Goal: Task Accomplishment & Management: Complete application form

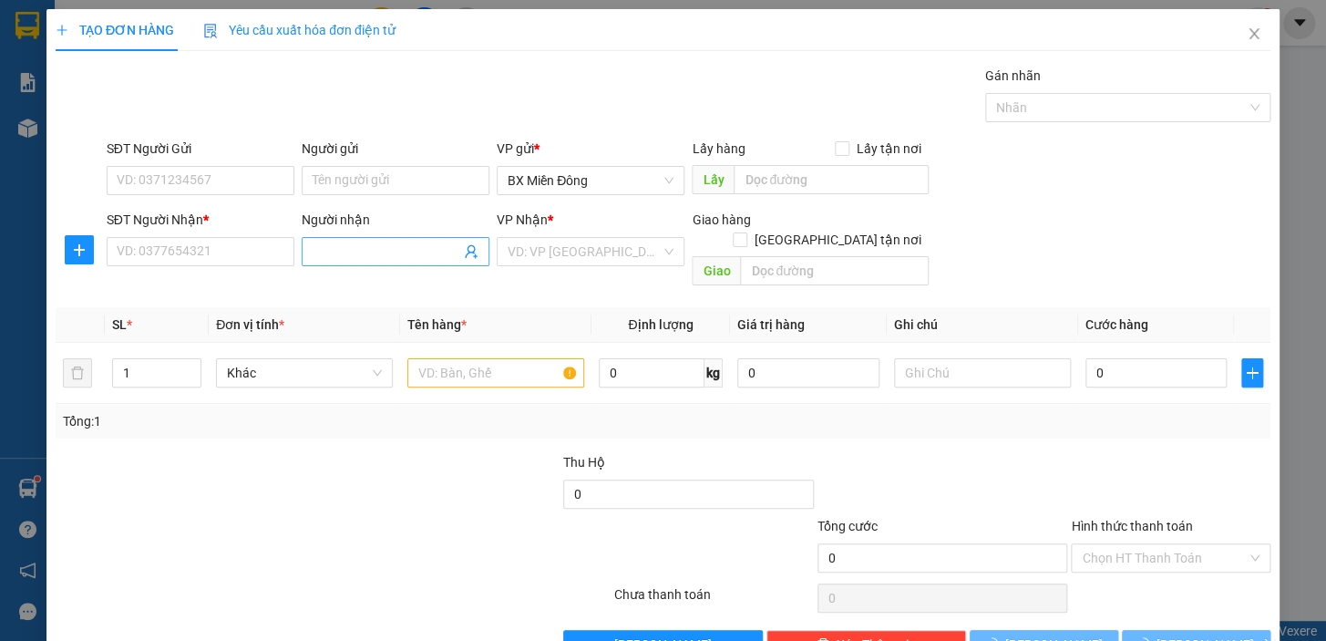
click at [337, 252] on input "Người nhận" at bounding box center [387, 251] width 148 height 20
type input "D"
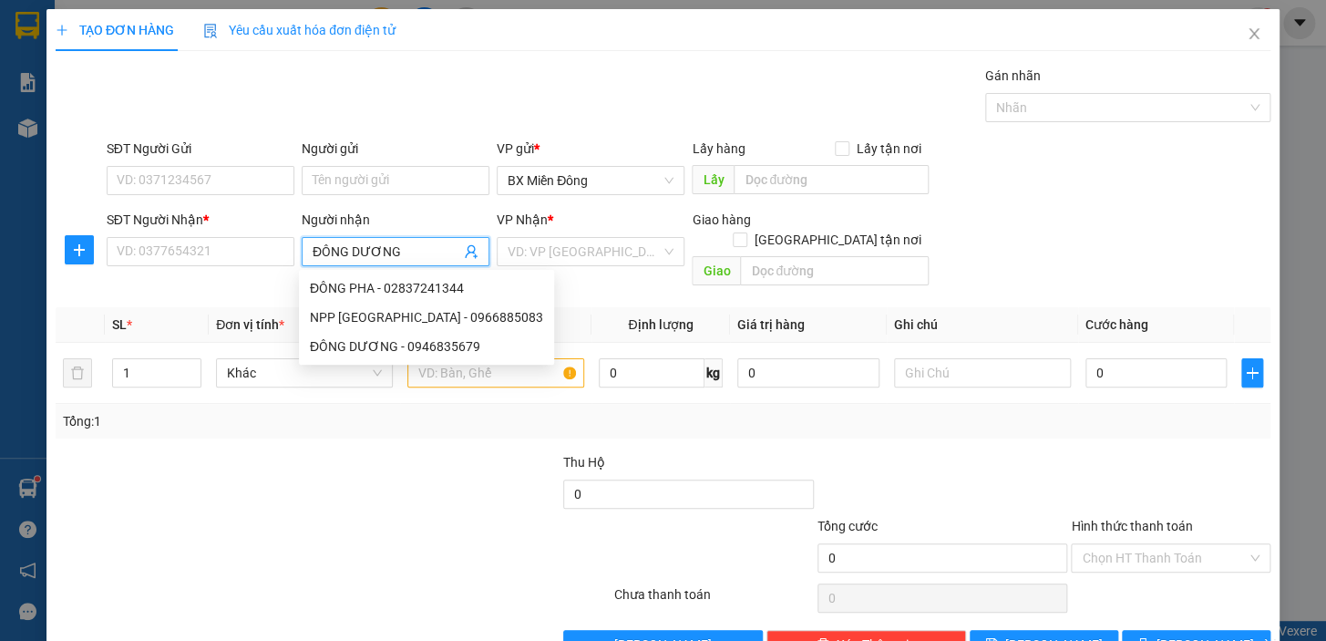
type input "ĐÔNG DƯƠNG"
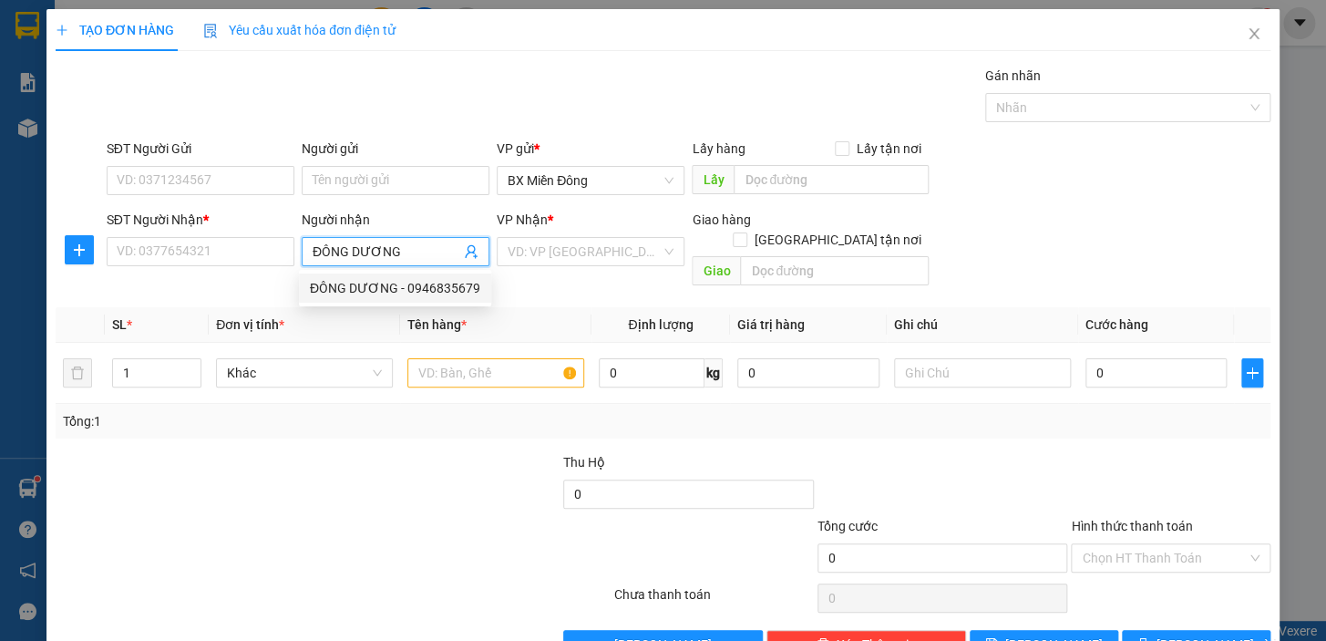
click at [396, 291] on div "ĐÔNG DƯƠNG - 0946835679" at bounding box center [395, 288] width 170 height 20
type input "0946835679"
type input "ĐÔNG DƯƠNG"
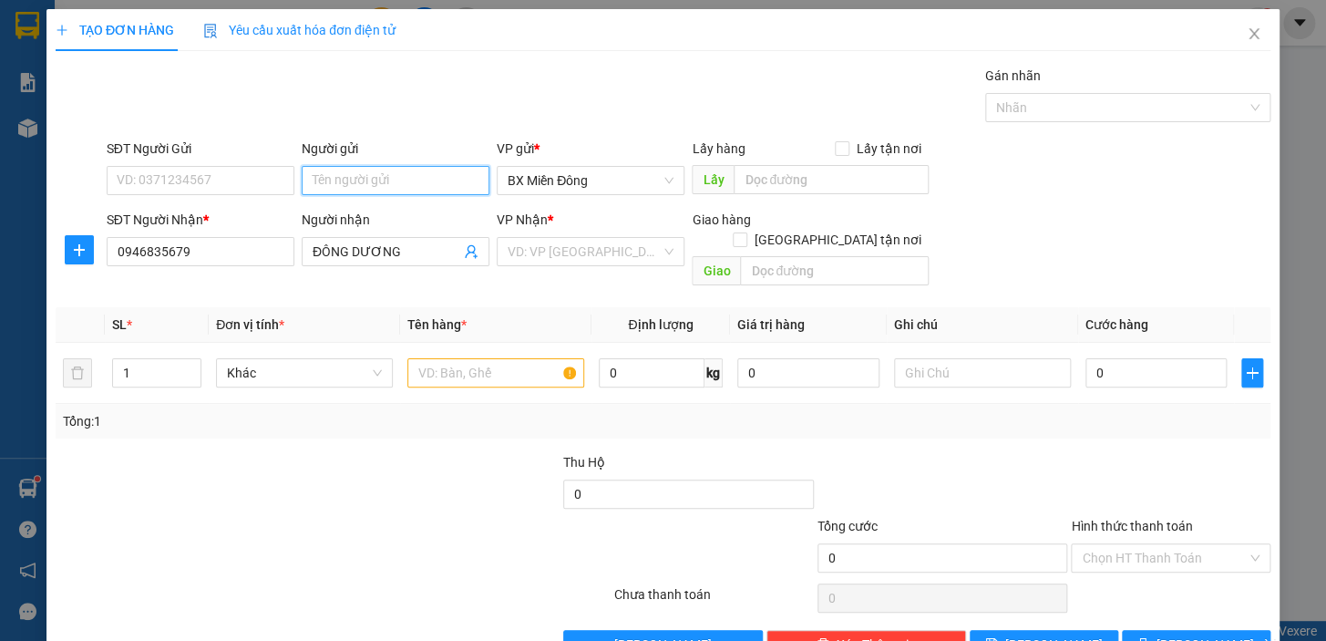
click at [340, 184] on input "Người gửi" at bounding box center [396, 180] width 188 height 29
click at [259, 180] on input "SĐT Người Gửi" at bounding box center [201, 180] width 188 height 29
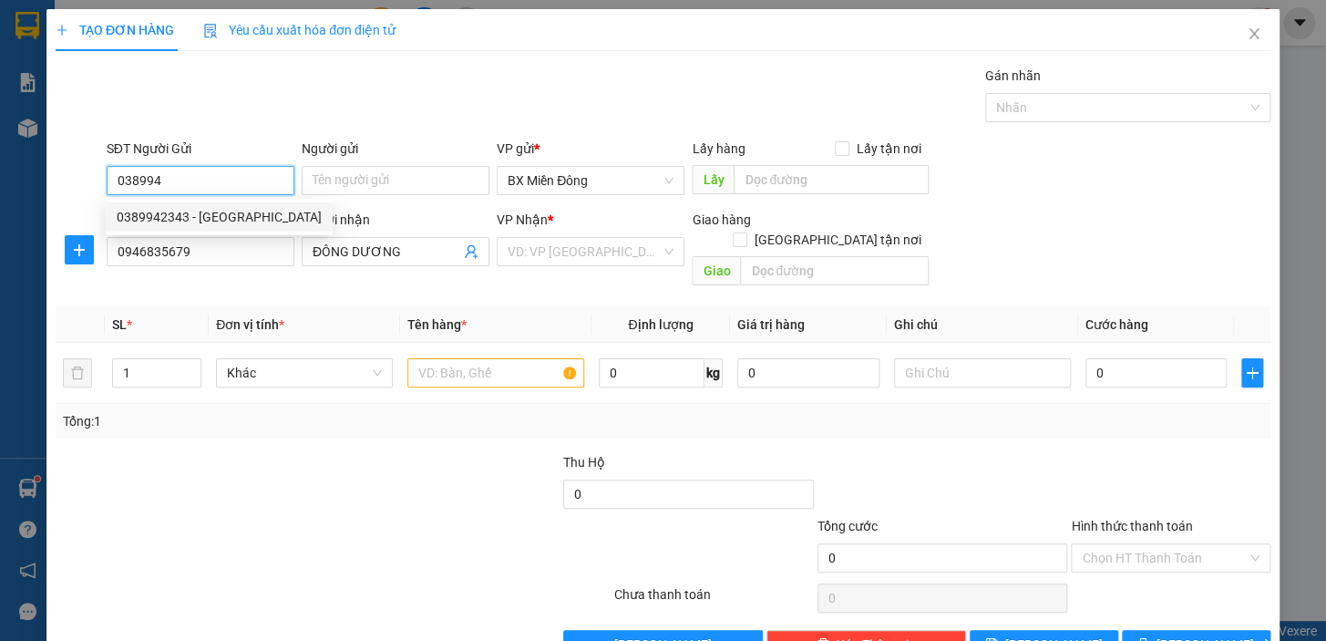
click at [224, 223] on div "0389942343 - [GEOGRAPHIC_DATA]" at bounding box center [219, 217] width 205 height 20
type input "0389942343"
type input "ĐỨC"
type input "50.000"
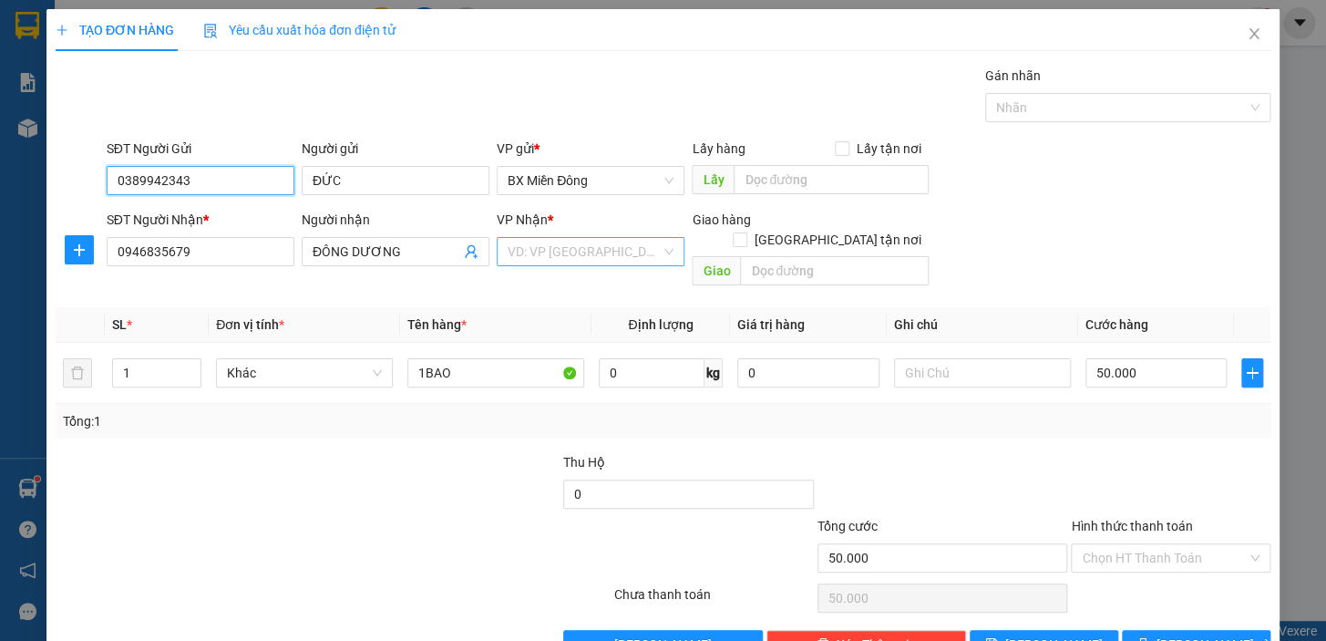
type input "0389942343"
click at [549, 260] on input "search" at bounding box center [584, 251] width 153 height 27
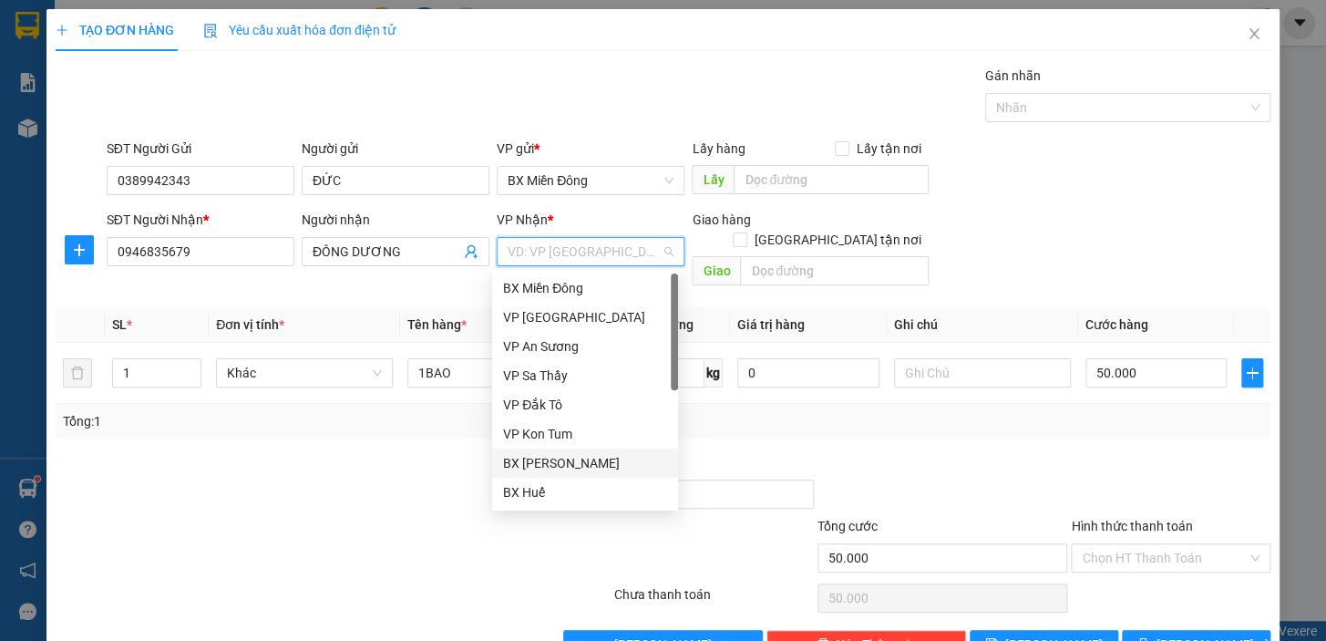
click at [603, 460] on div "BX [PERSON_NAME]" at bounding box center [585, 463] width 164 height 20
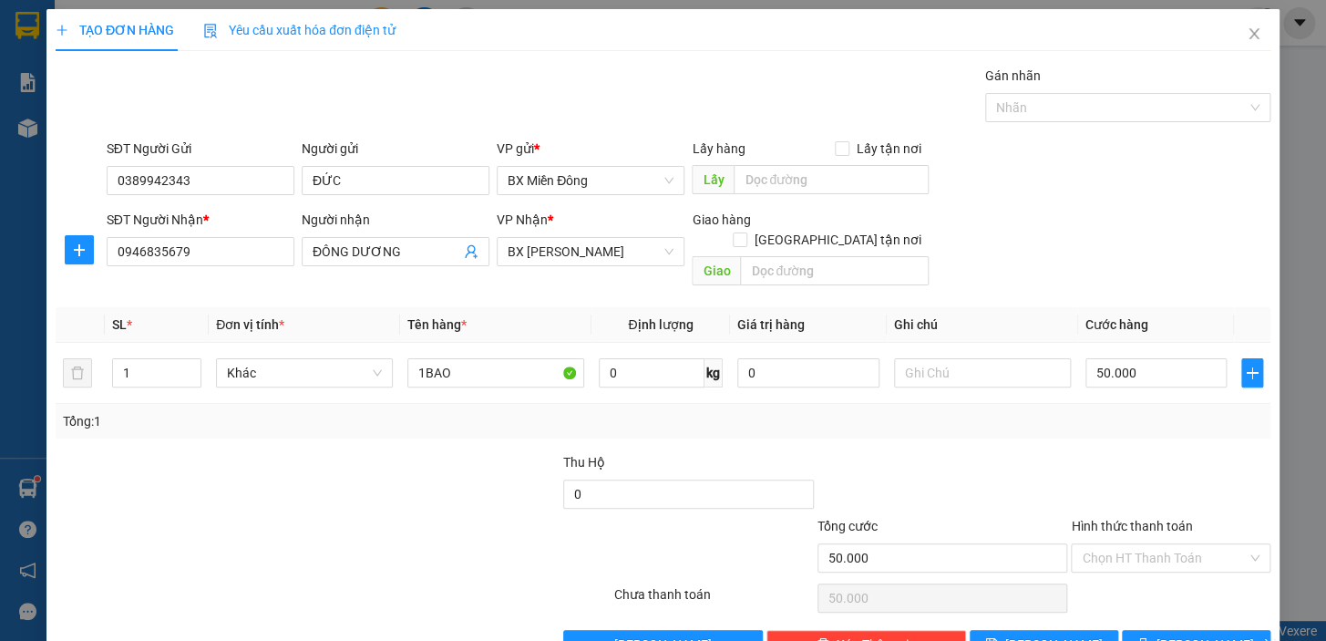
click at [600, 229] on div "VP Nhận *" at bounding box center [591, 223] width 188 height 27
click at [594, 249] on span "BX [PERSON_NAME]" at bounding box center [591, 251] width 166 height 27
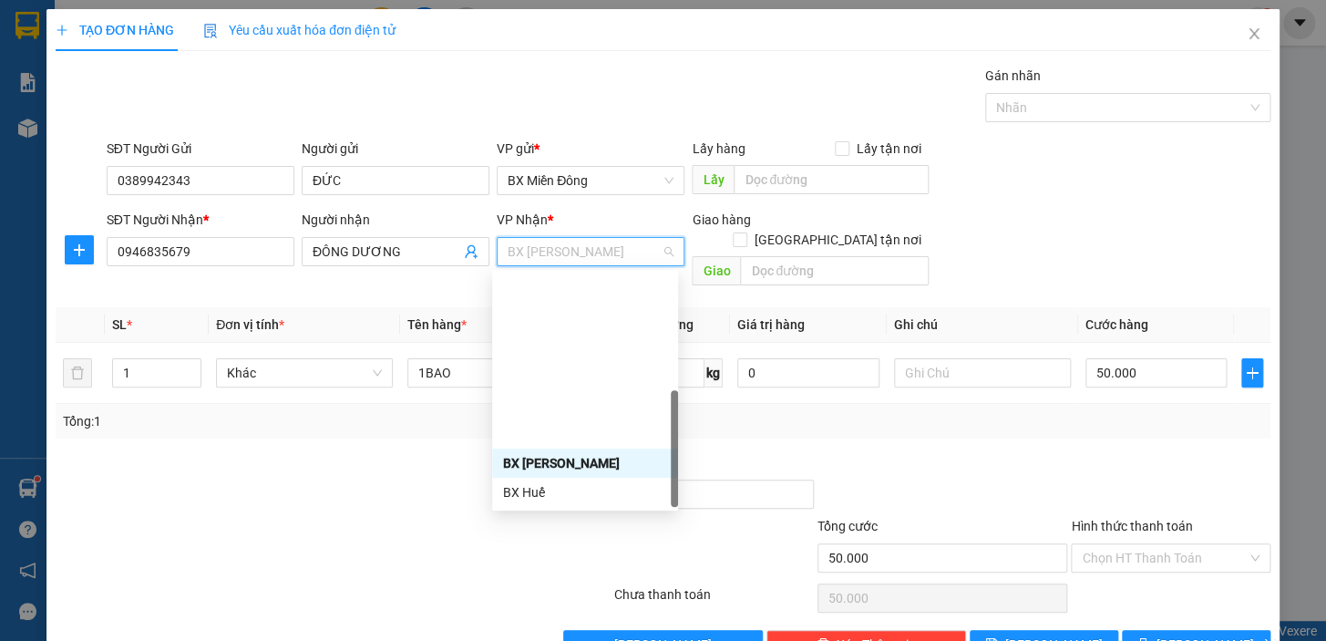
scroll to position [203, 0]
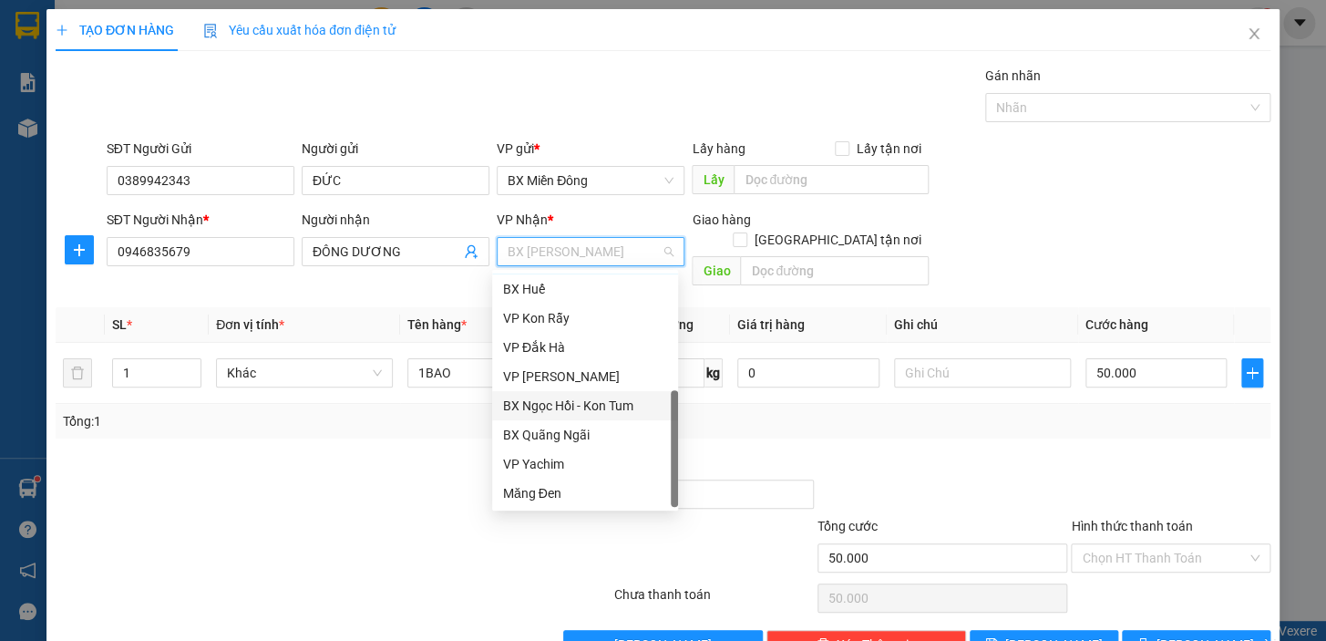
click at [605, 400] on div "BX Ngọc Hồi - Kon Tum" at bounding box center [585, 405] width 164 height 20
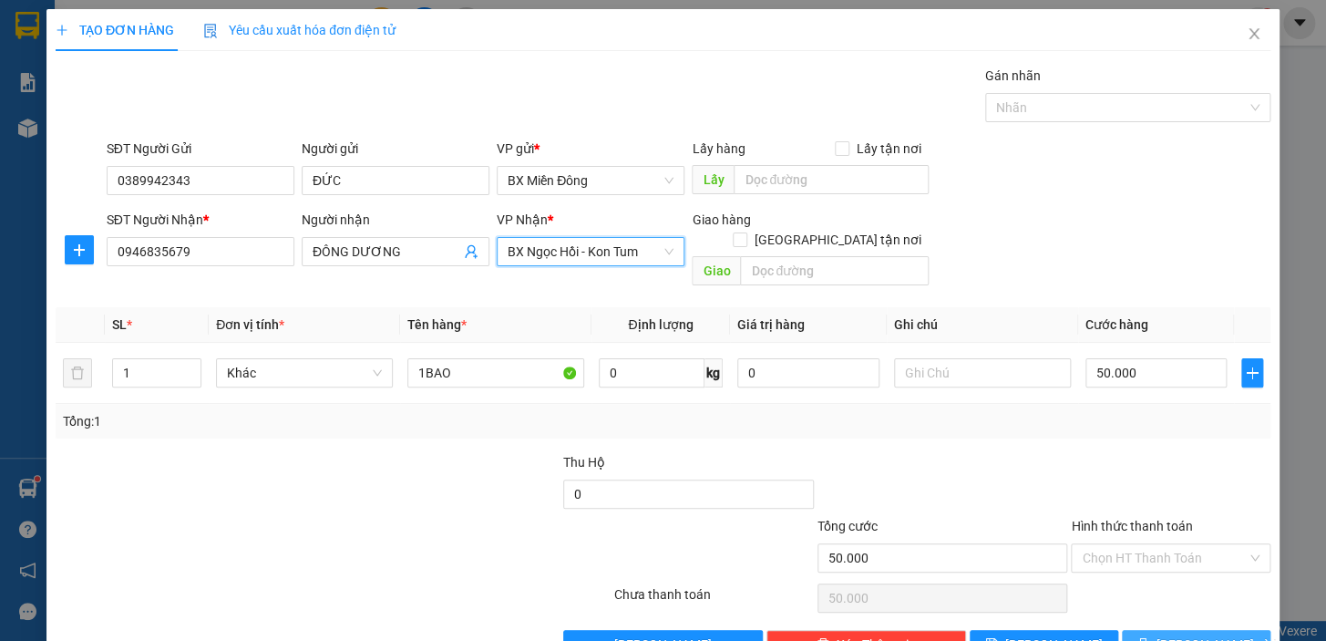
click at [1205, 634] on span "[PERSON_NAME] và In" at bounding box center [1220, 644] width 128 height 20
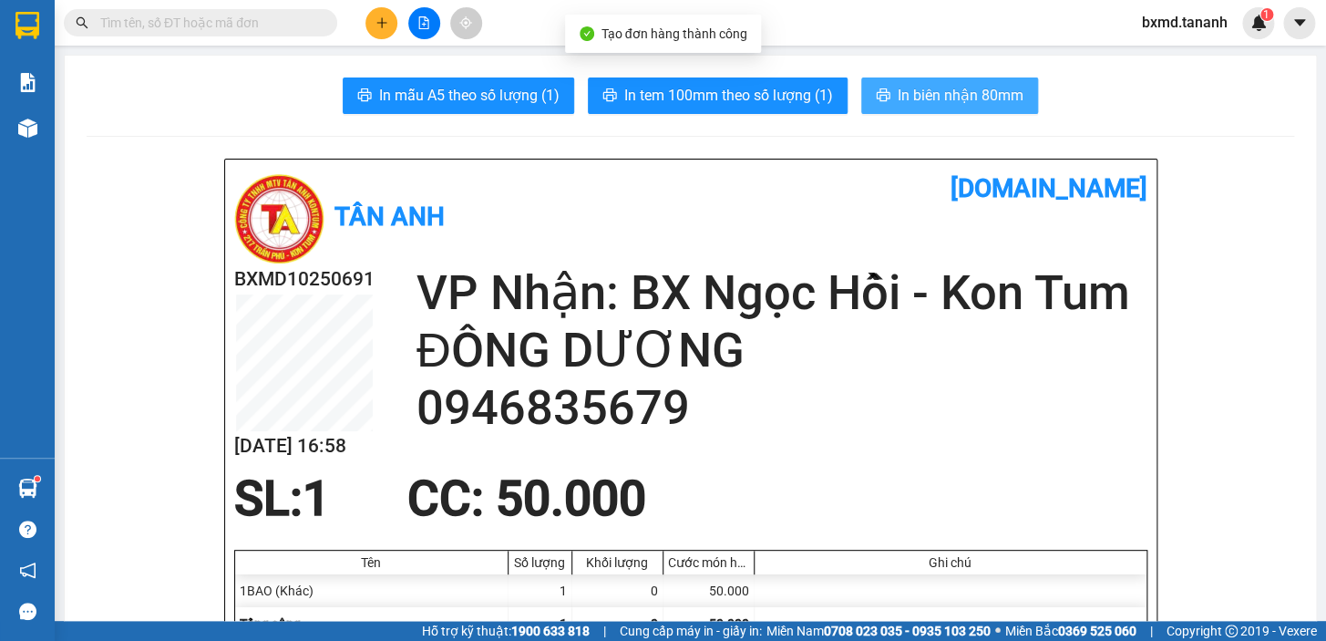
click at [919, 102] on span "In biên nhận 80mm" at bounding box center [961, 95] width 126 height 23
click at [971, 91] on span "In biên nhận 80mm" at bounding box center [961, 95] width 126 height 23
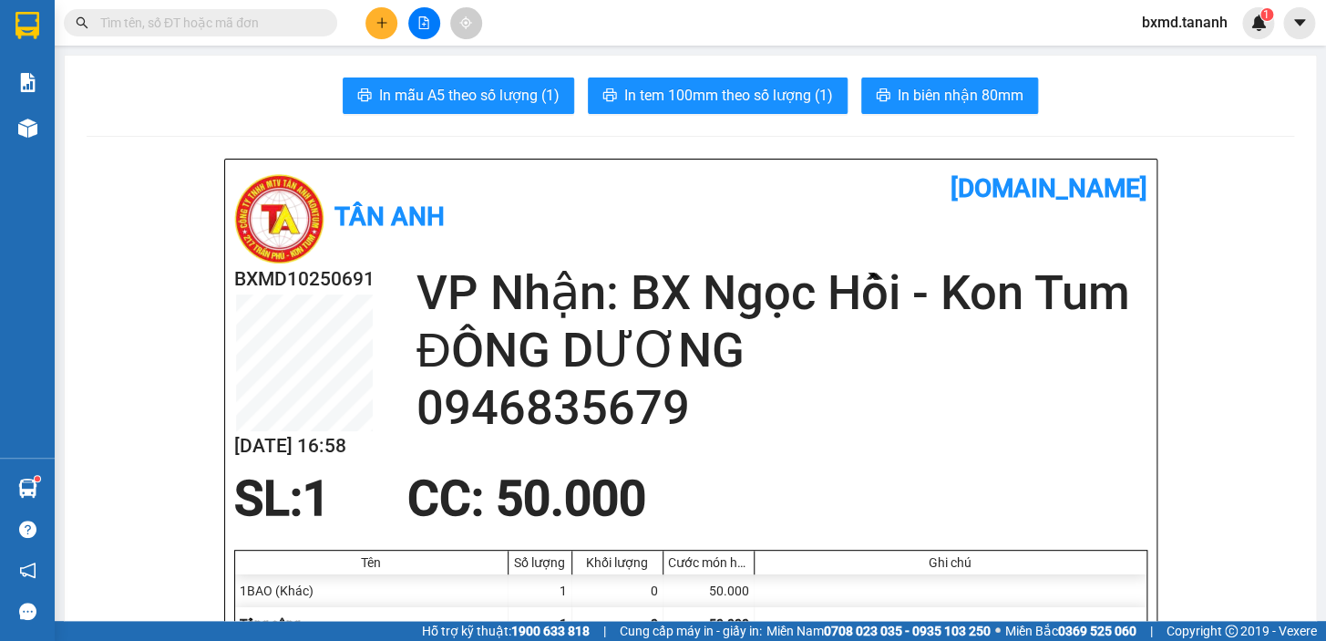
scroll to position [108, 0]
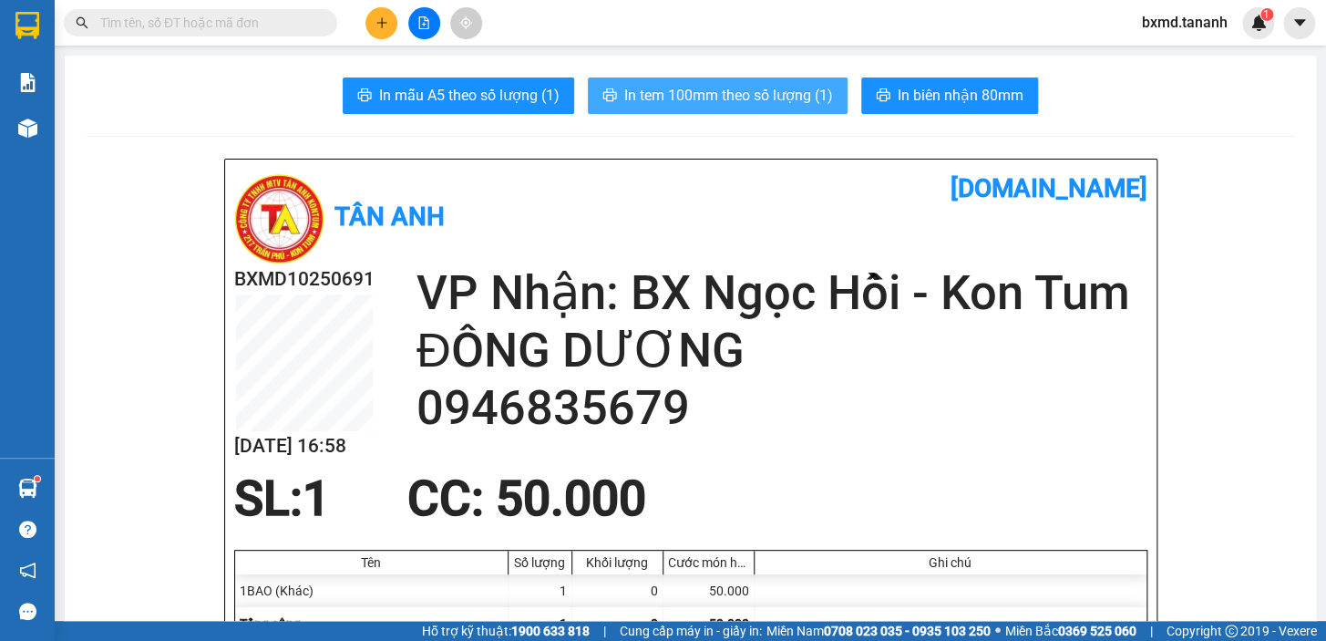
click at [772, 94] on span "In tem 100mm theo số lượng (1)" at bounding box center [728, 95] width 209 height 23
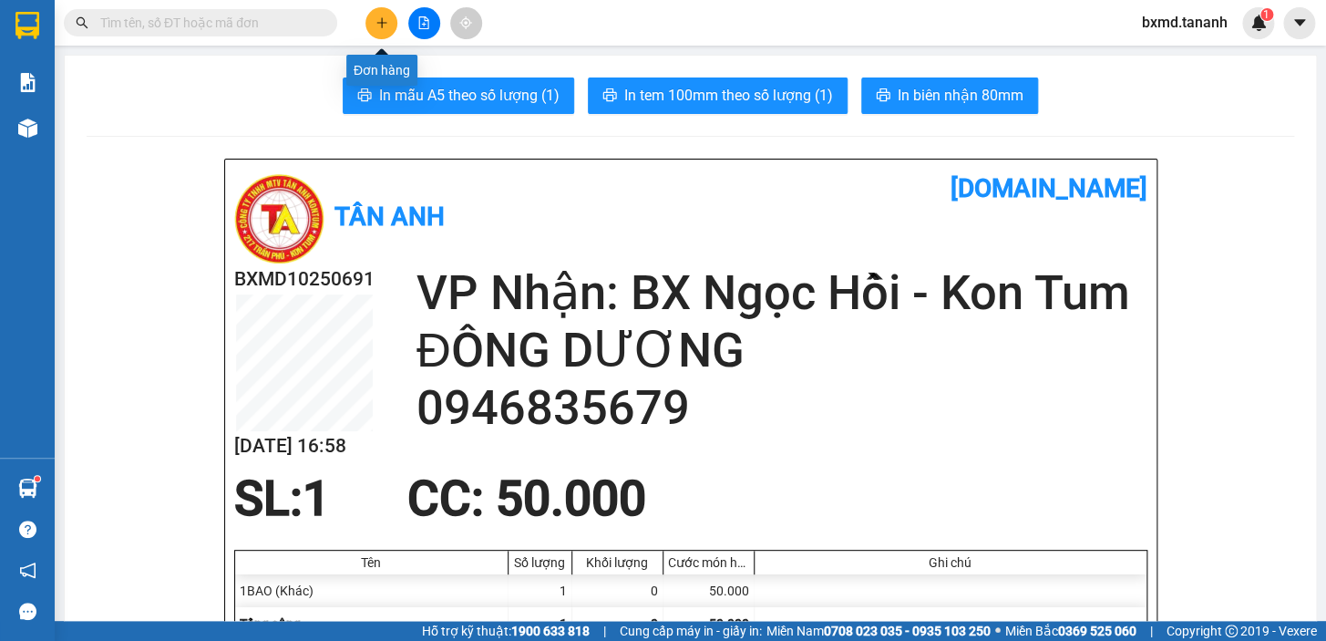
click at [385, 35] on button at bounding box center [381, 23] width 32 height 32
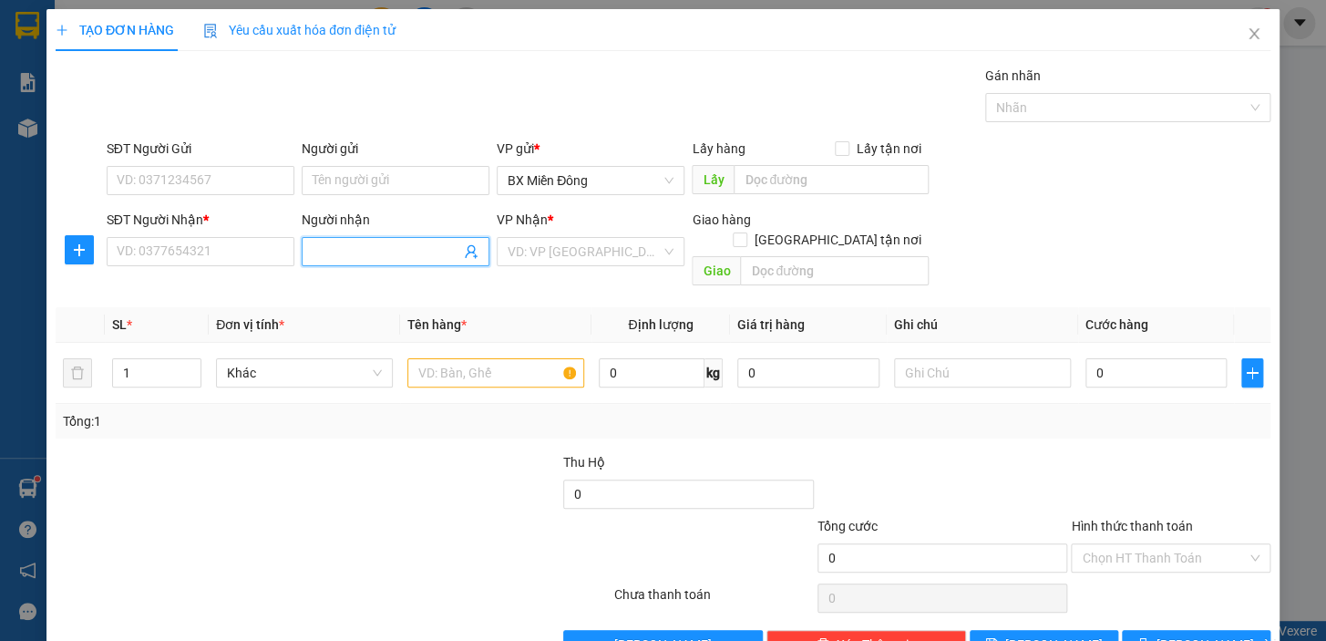
click at [341, 242] on input "Người nhận" at bounding box center [387, 251] width 148 height 20
type input "CHỊ [PERSON_NAME]"
click at [416, 293] on div "CHỊ UYÊN - 0935872179" at bounding box center [392, 288] width 164 height 20
type input "0935872179"
type input "CHỊ [PERSON_NAME]"
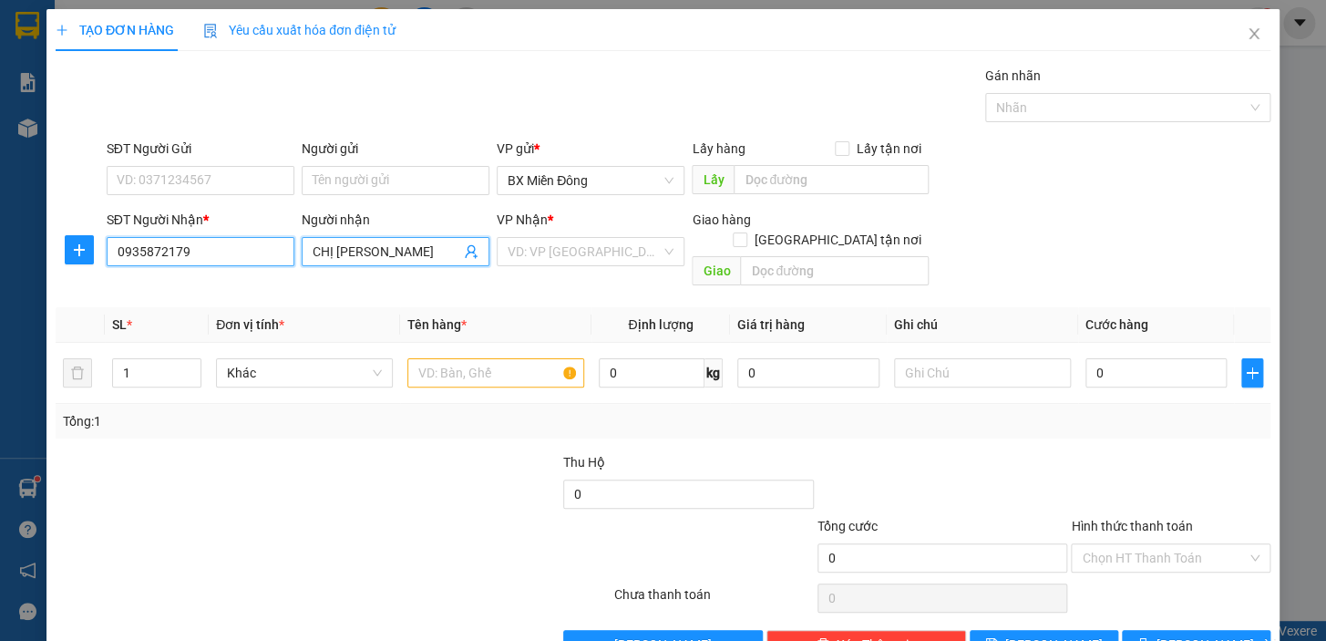
click at [169, 261] on input "0935872179" at bounding box center [201, 251] width 188 height 29
type input "0935872479"
click at [164, 197] on div "SĐT Người Gửi VD: 0371234567" at bounding box center [201, 171] width 188 height 64
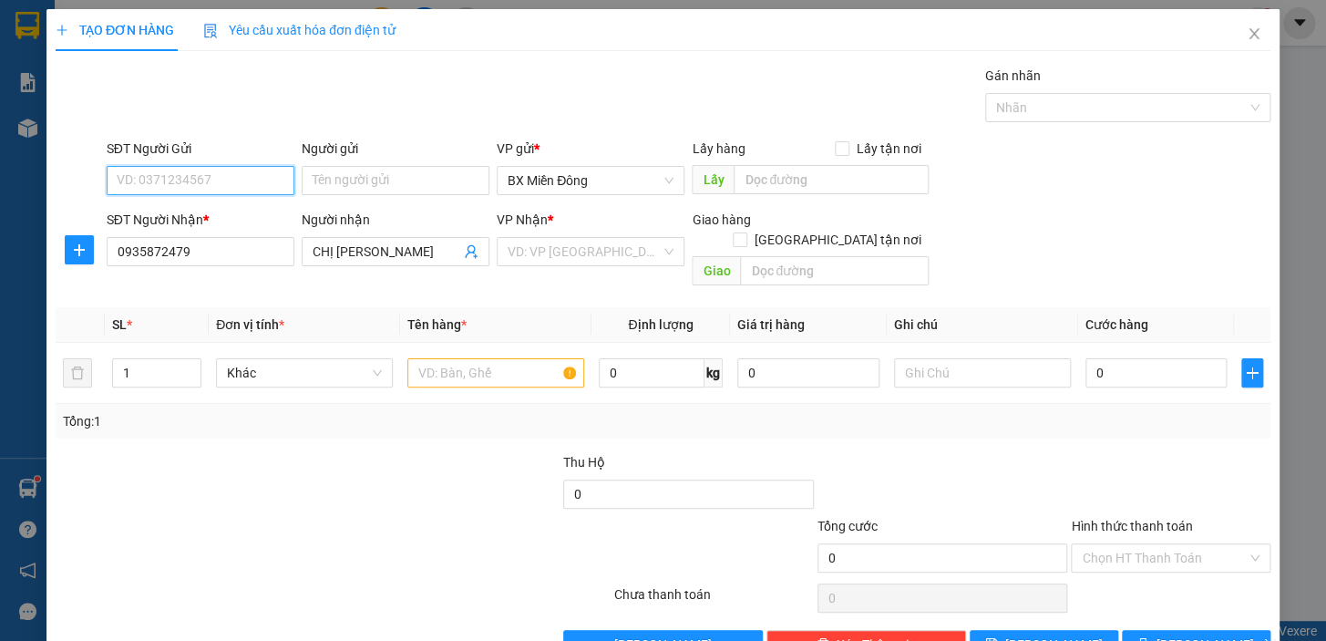
click at [173, 170] on input "SĐT Người Gửi" at bounding box center [201, 180] width 188 height 29
click at [389, 180] on input "Người gửi" at bounding box center [396, 180] width 188 height 29
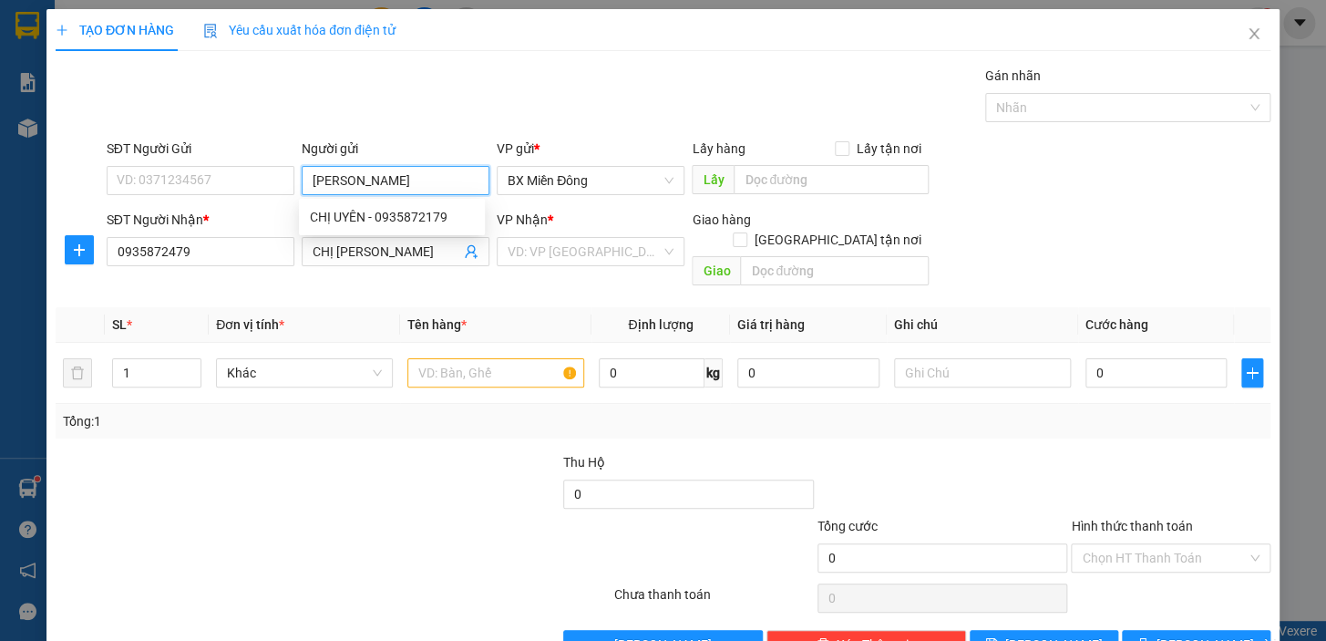
type input "[PERSON_NAME]"
click at [412, 243] on div "PHƯƠNG NAM FOOD - 0937550843" at bounding box center [414, 246] width 208 height 20
type input "0937550843"
type input "PHƯƠNG NAM FOOD"
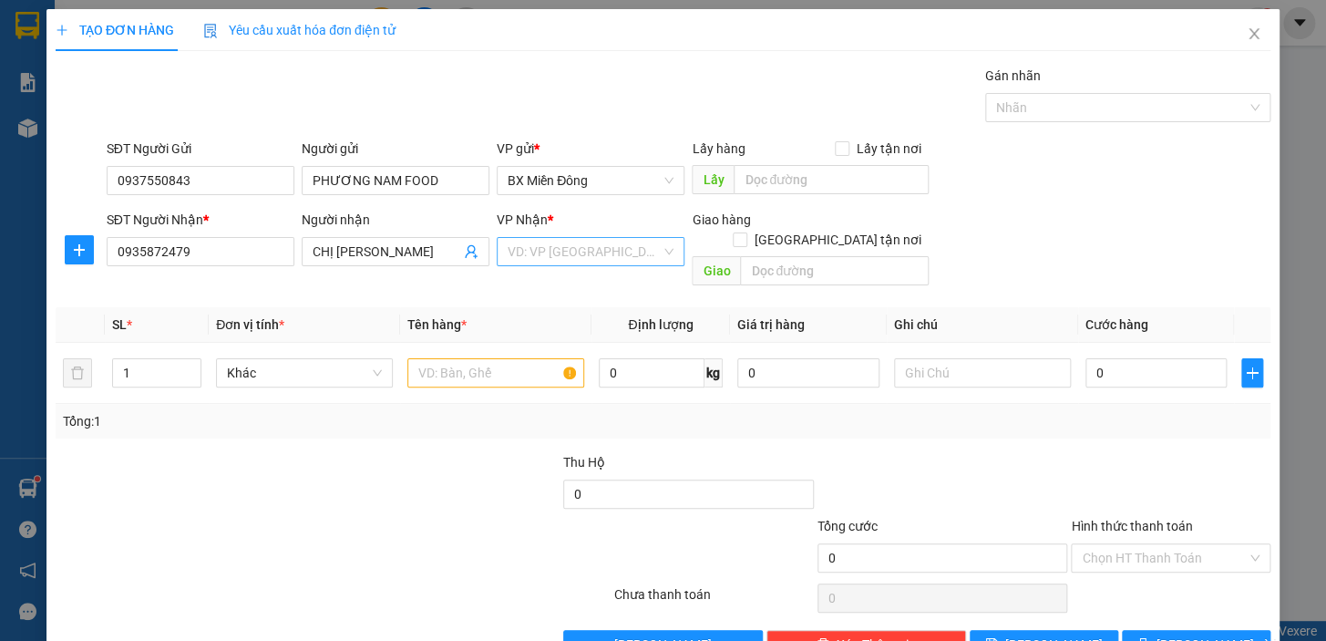
click at [624, 246] on input "search" at bounding box center [584, 251] width 153 height 27
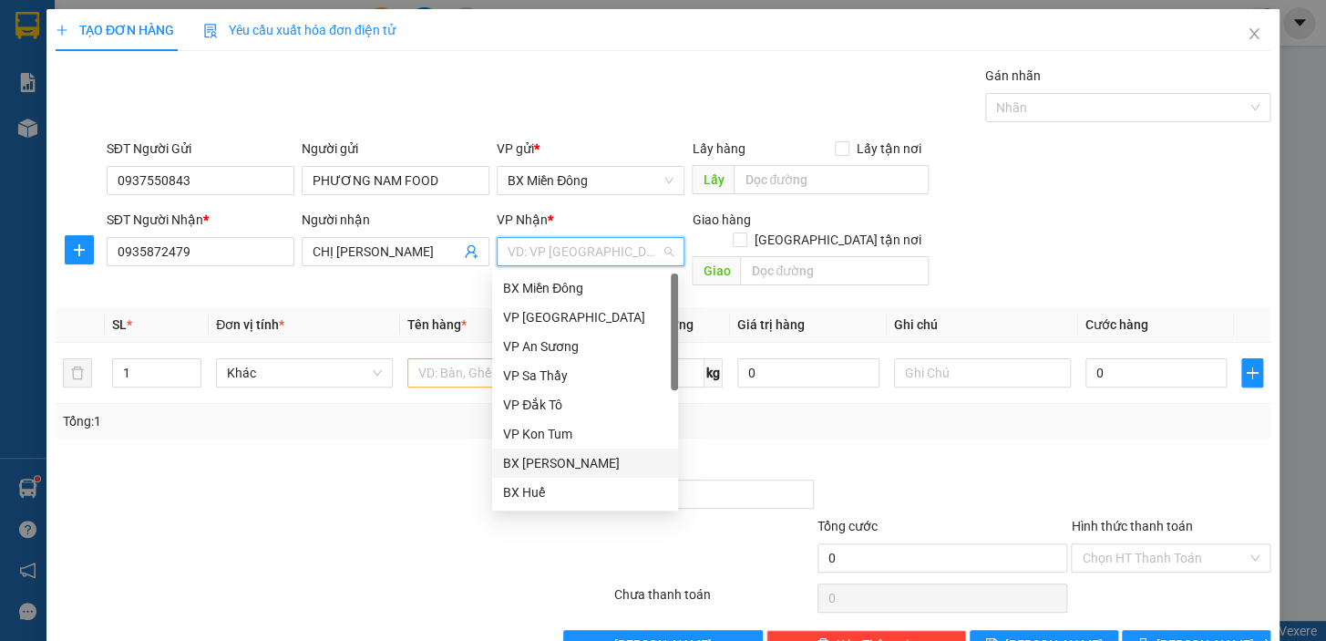
click at [591, 454] on div "BX [PERSON_NAME]" at bounding box center [585, 463] width 164 height 20
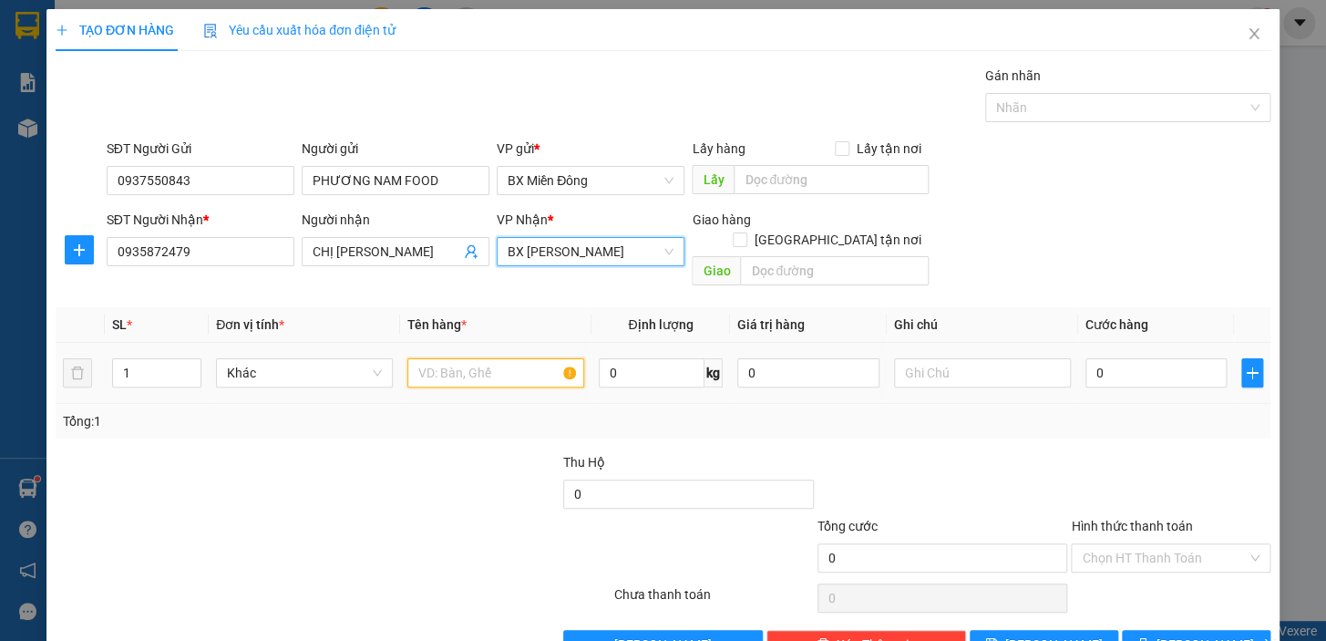
click at [477, 358] on input "text" at bounding box center [495, 372] width 177 height 29
type input "1 KIỆN"
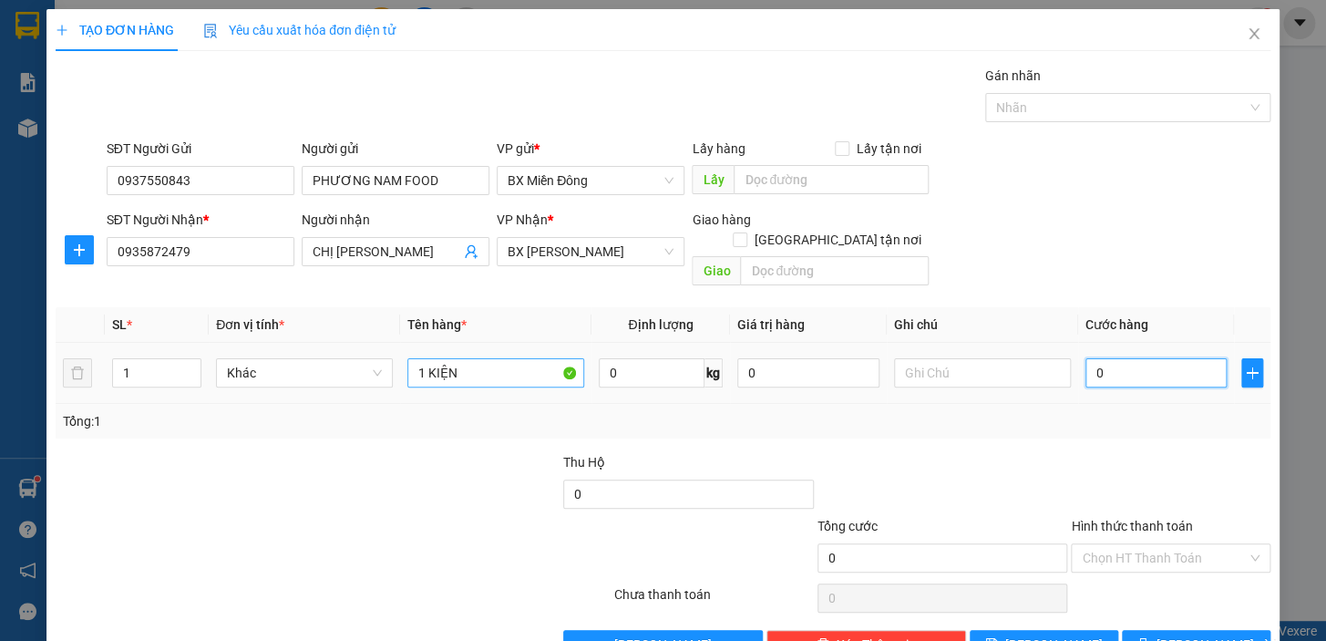
type input "4"
type input "40"
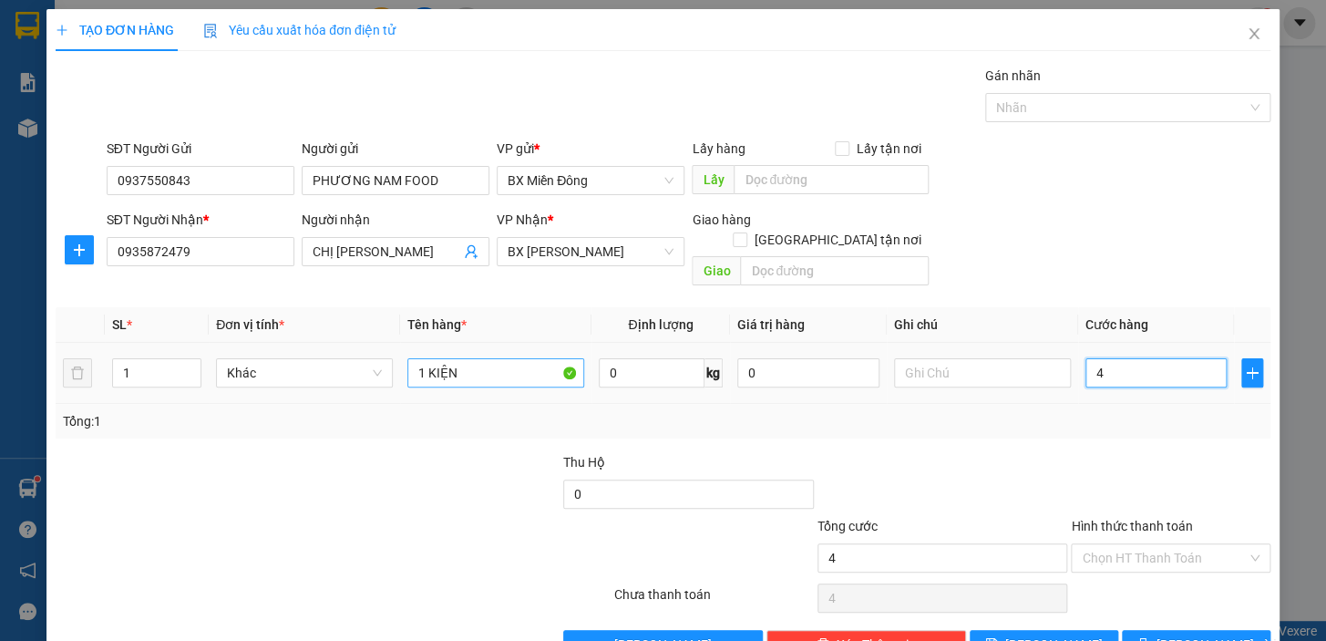
type input "40"
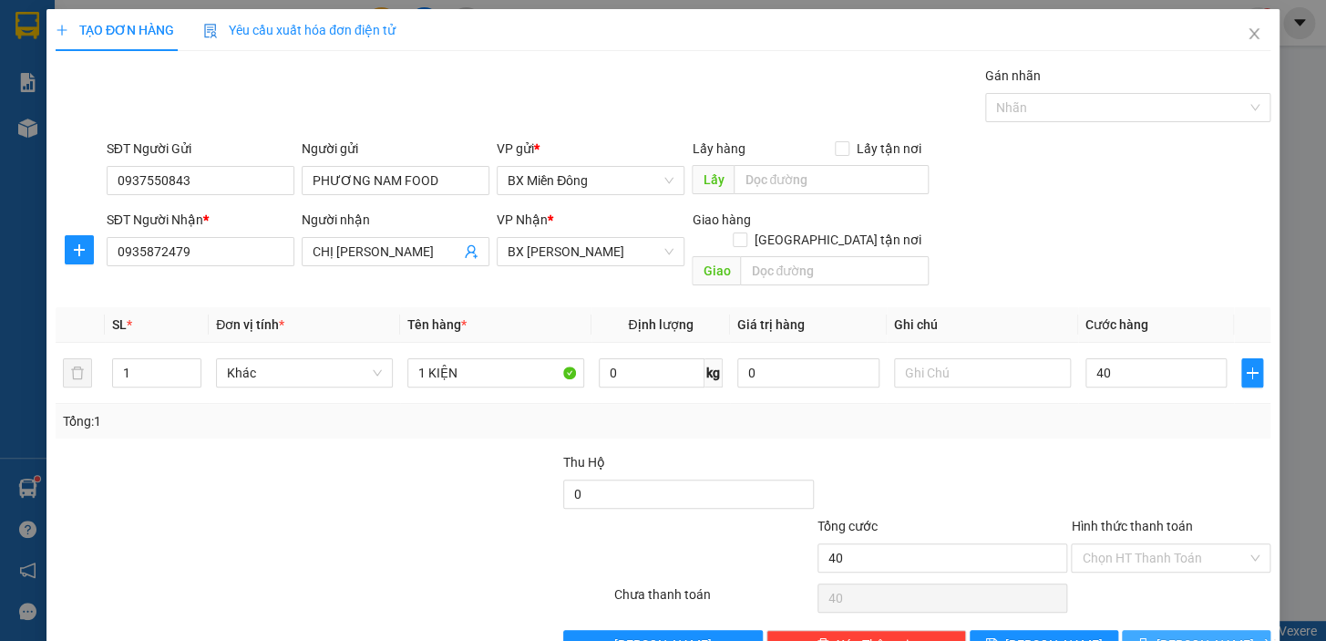
type input "40.000"
click at [1210, 634] on span "[PERSON_NAME] và In" at bounding box center [1220, 644] width 128 height 20
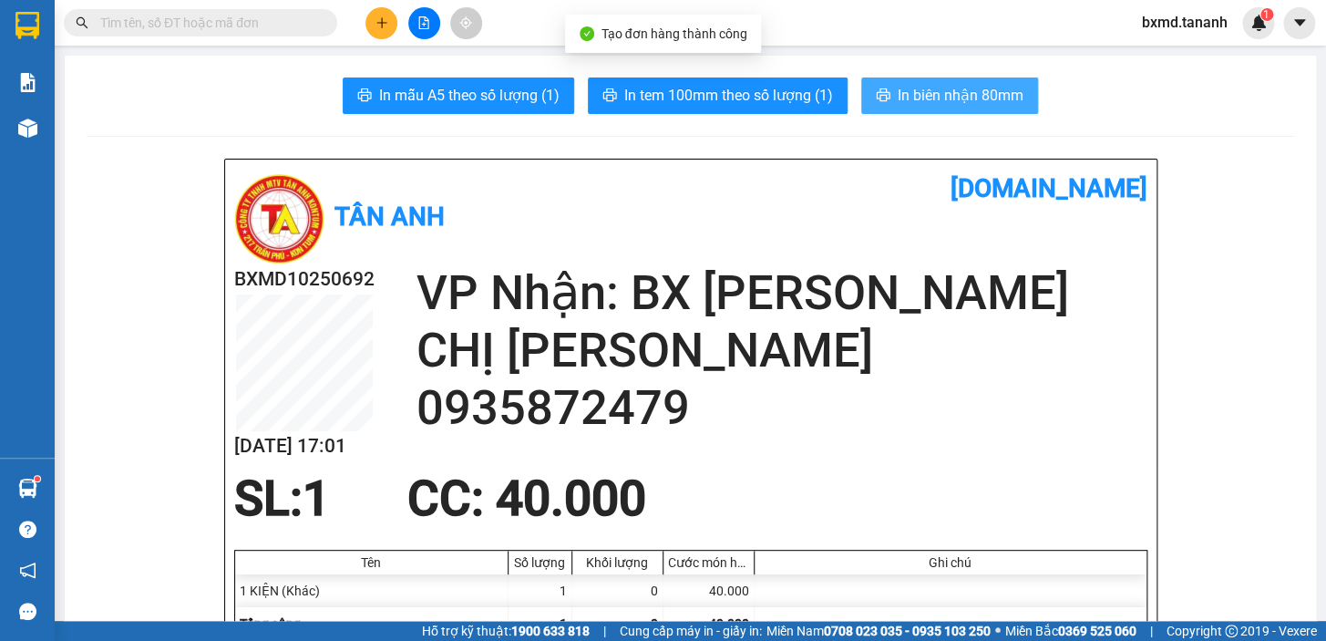
click at [988, 108] on button "In biên nhận 80mm" at bounding box center [949, 95] width 177 height 36
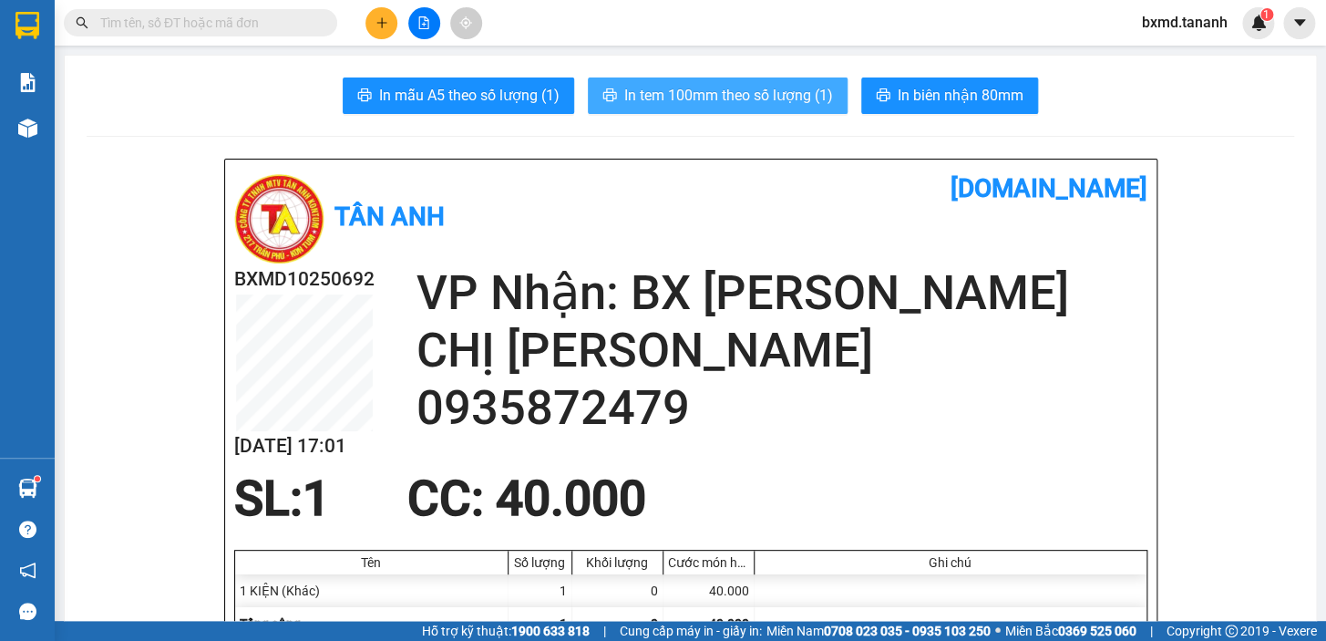
click at [668, 112] on button "In tem 100mm theo số lượng (1)" at bounding box center [718, 95] width 260 height 36
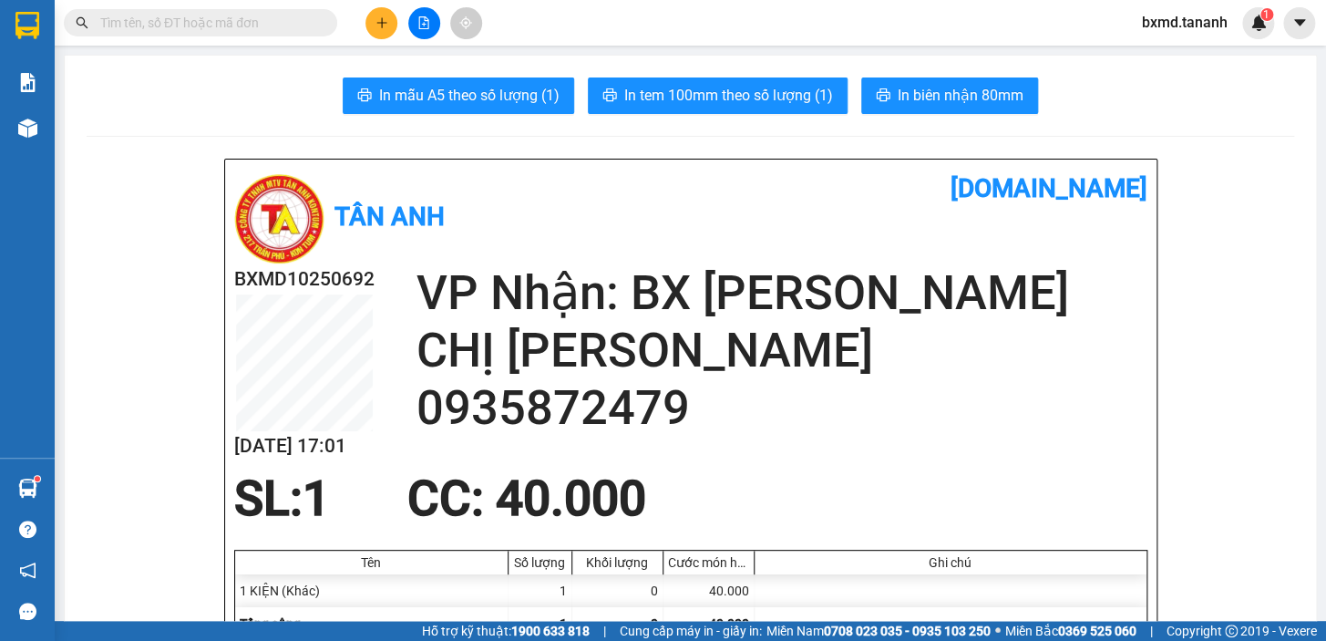
click at [379, 0] on div "Kết quả tìm kiếm ( 0 ) Bộ lọc No Data bxmd.tananh 1" at bounding box center [663, 23] width 1326 height 46
click at [381, 7] on button at bounding box center [381, 23] width 32 height 32
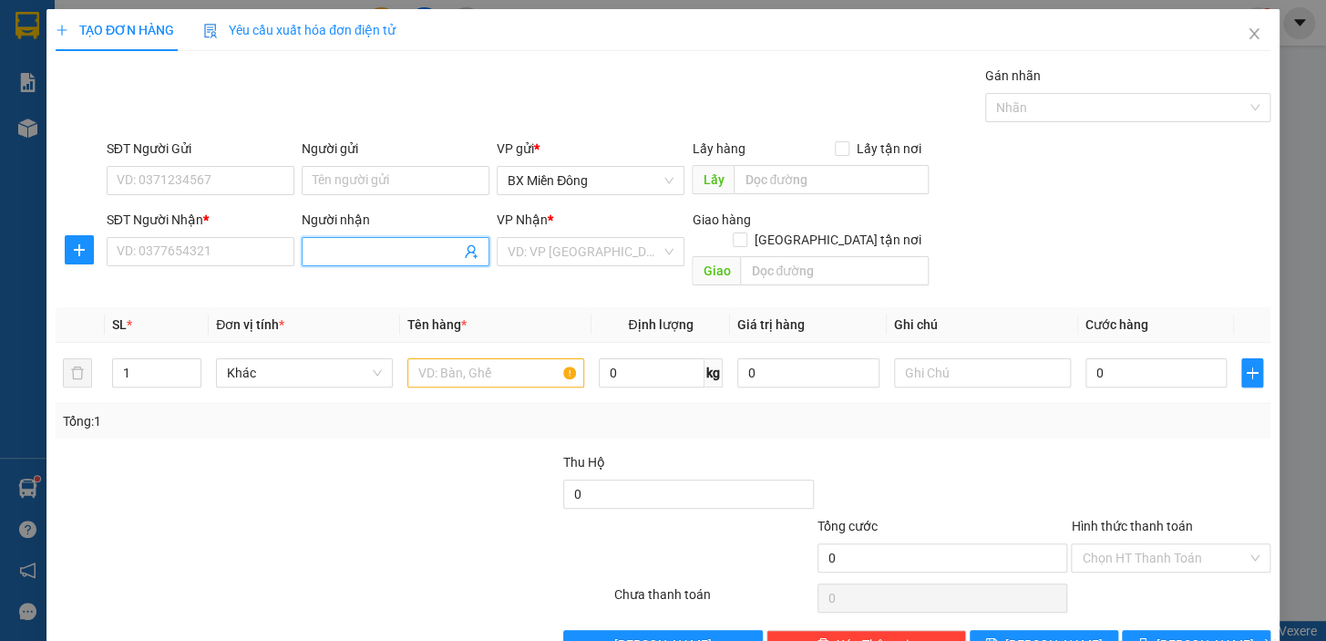
click at [385, 253] on input "Người nhận" at bounding box center [387, 251] width 148 height 20
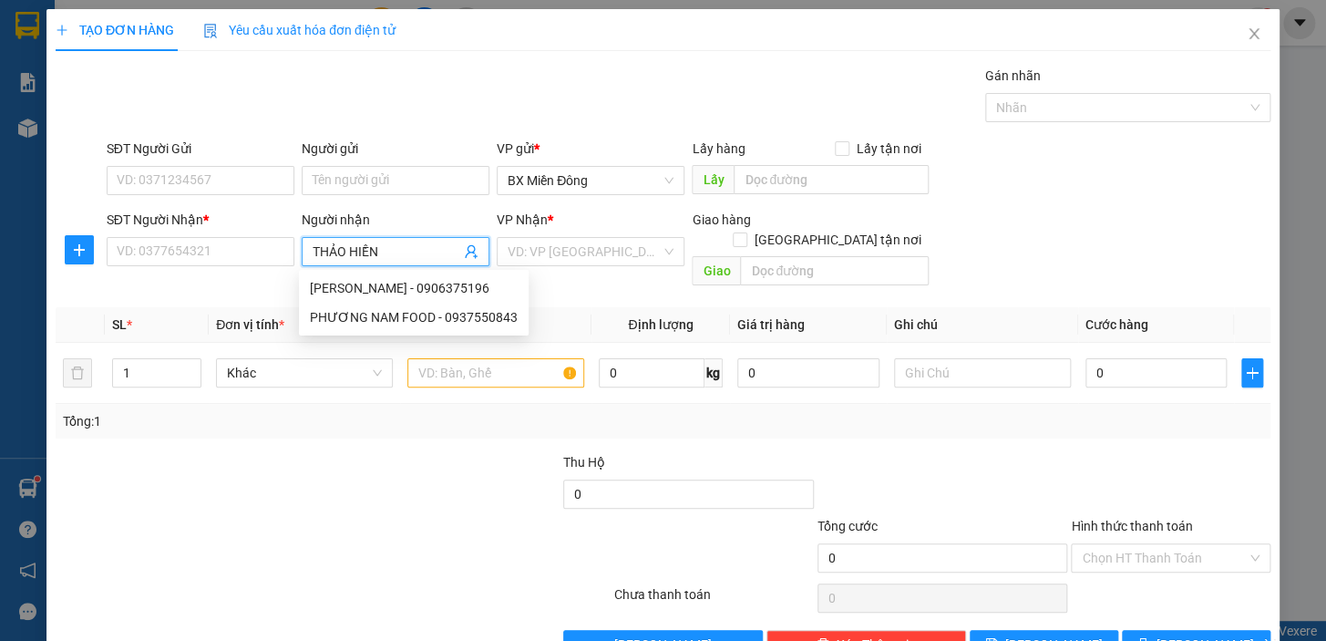
type input "THẢO HIỀN"
click at [428, 313] on div "THẢO HIỀN TC - 0906657600" at bounding box center [396, 317] width 173 height 20
type input "0906657600"
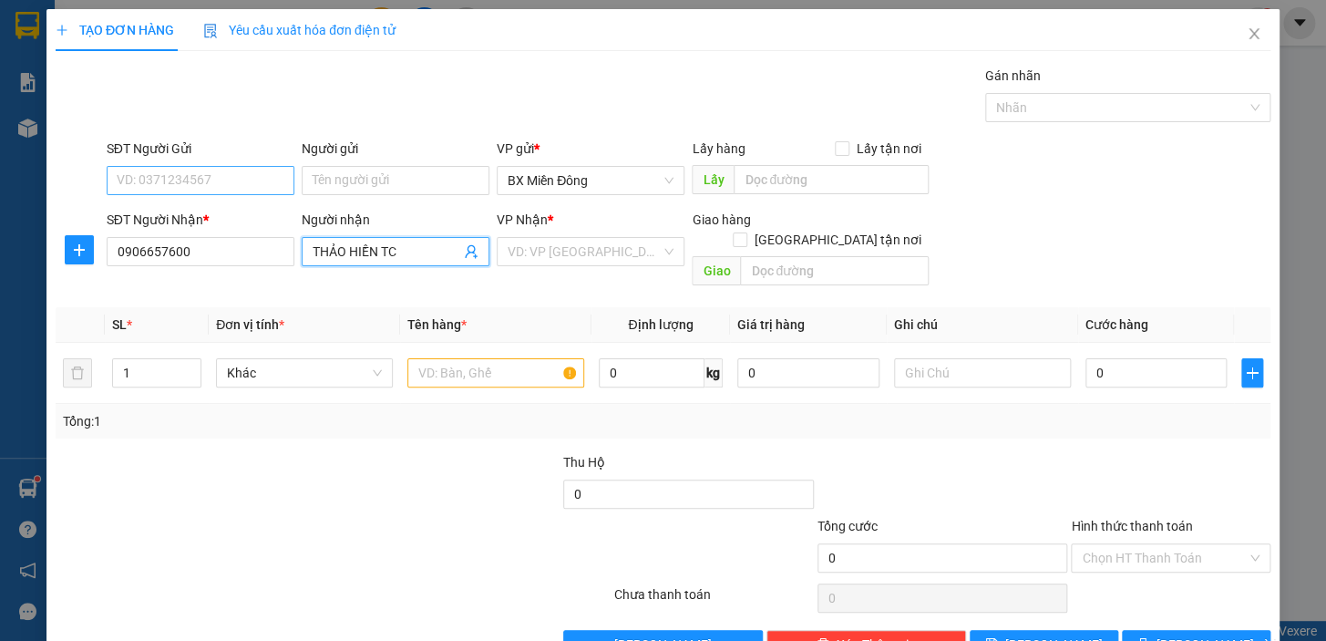
type input "THẢO HIỀN TC"
click at [244, 190] on input "SĐT Người Gửi" at bounding box center [201, 180] width 188 height 29
click at [320, 172] on input "Người gửi" at bounding box center [396, 180] width 188 height 29
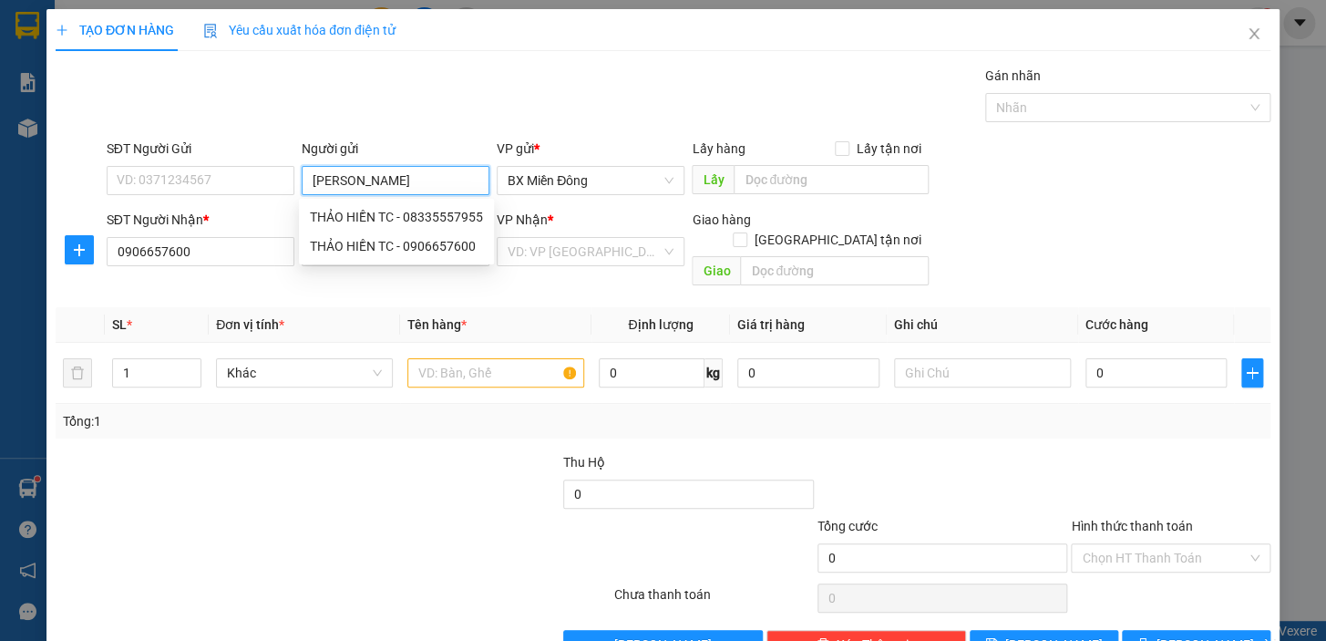
type input "[PERSON_NAME]"
click at [401, 246] on div "PHƯƠNG NAM FOOD - 0937550843" at bounding box center [414, 246] width 208 height 20
type input "0937550843"
type input "PHƯƠNG NAM FOOD"
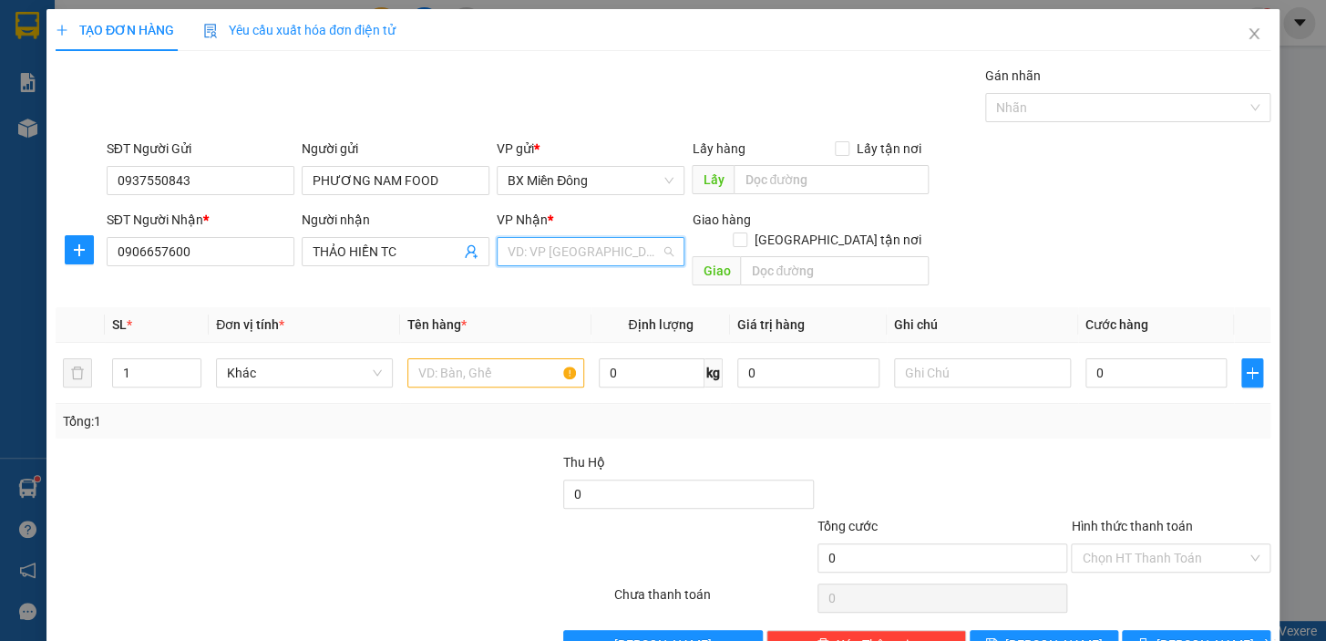
click at [586, 246] on input "search" at bounding box center [584, 251] width 153 height 27
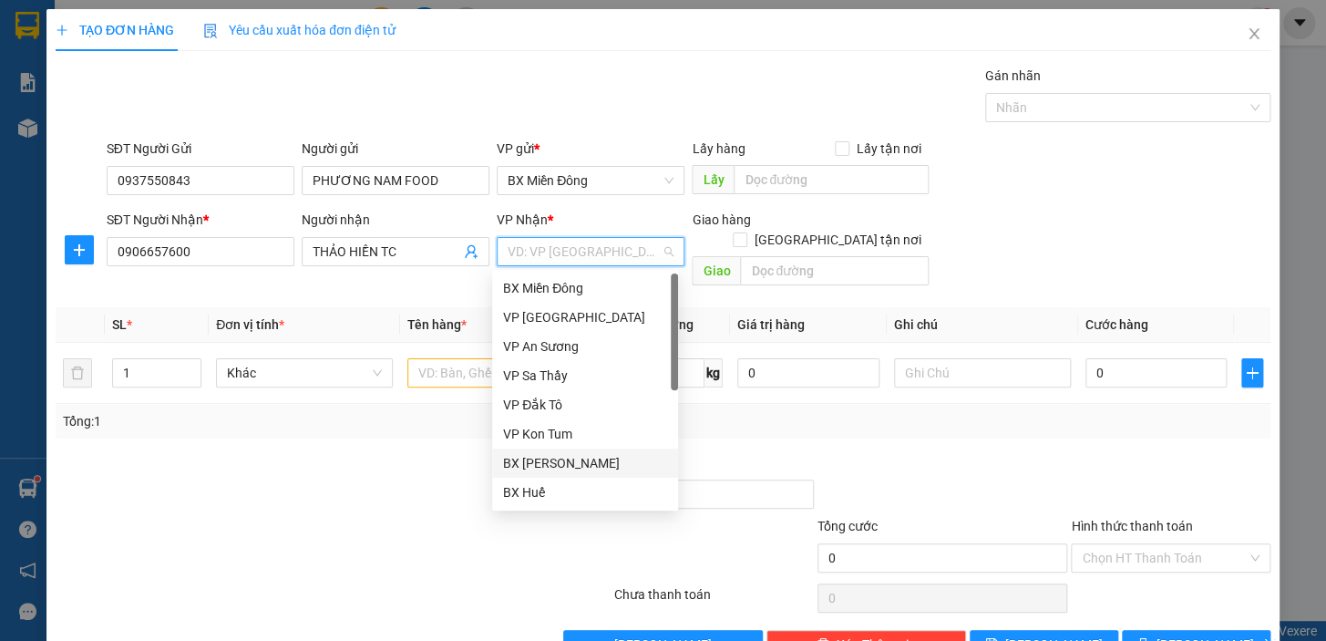
click at [596, 469] on div "BX [PERSON_NAME]" at bounding box center [585, 463] width 164 height 20
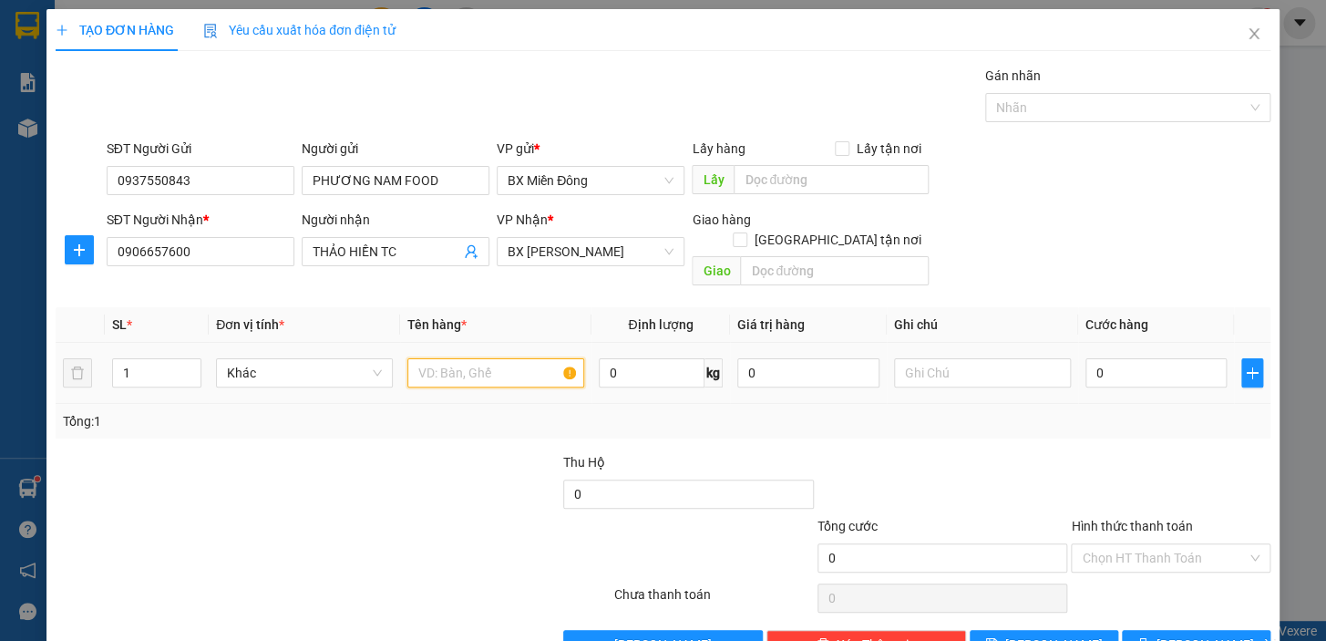
click at [457, 358] on input "text" at bounding box center [495, 372] width 177 height 29
type input "1 KIỆN"
type input "4"
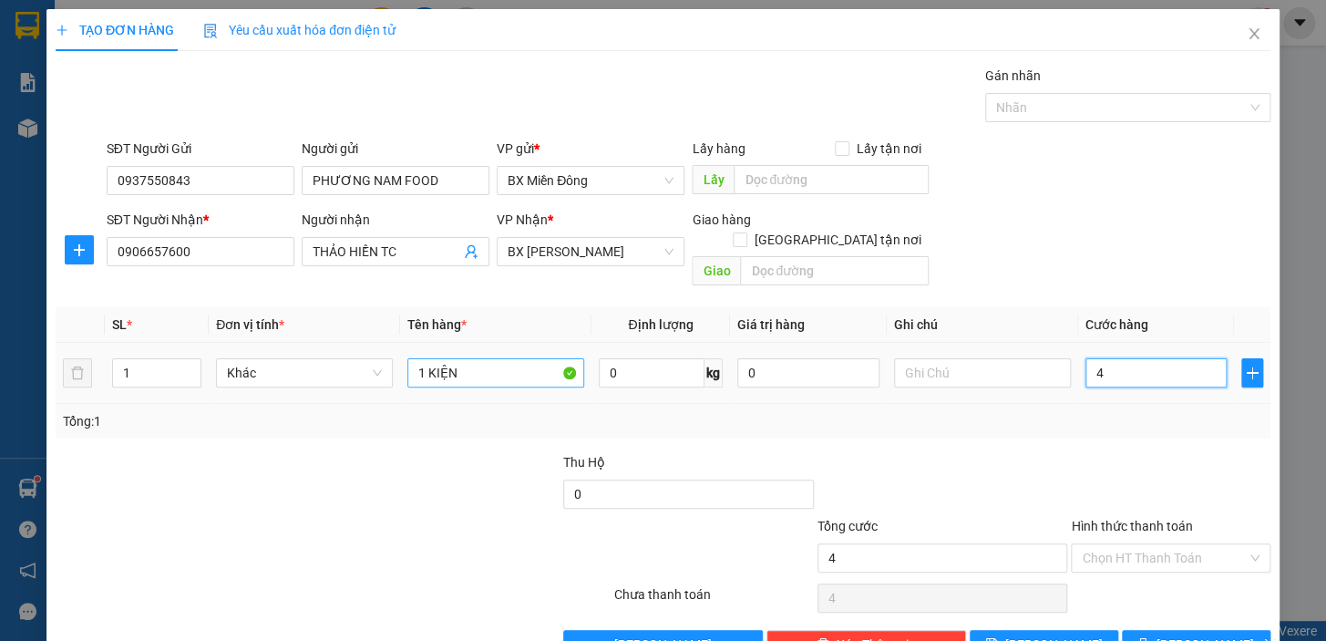
type input "40"
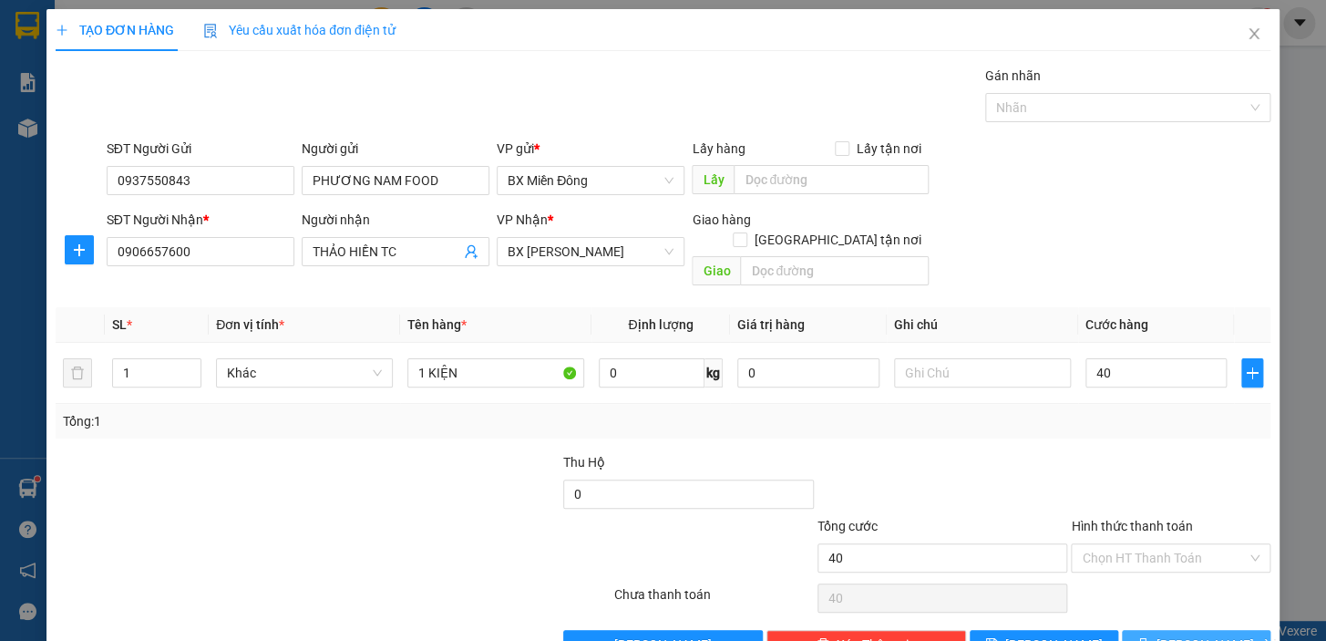
type input "40.000"
click at [1253, 630] on button "[PERSON_NAME] và In" at bounding box center [1196, 644] width 149 height 29
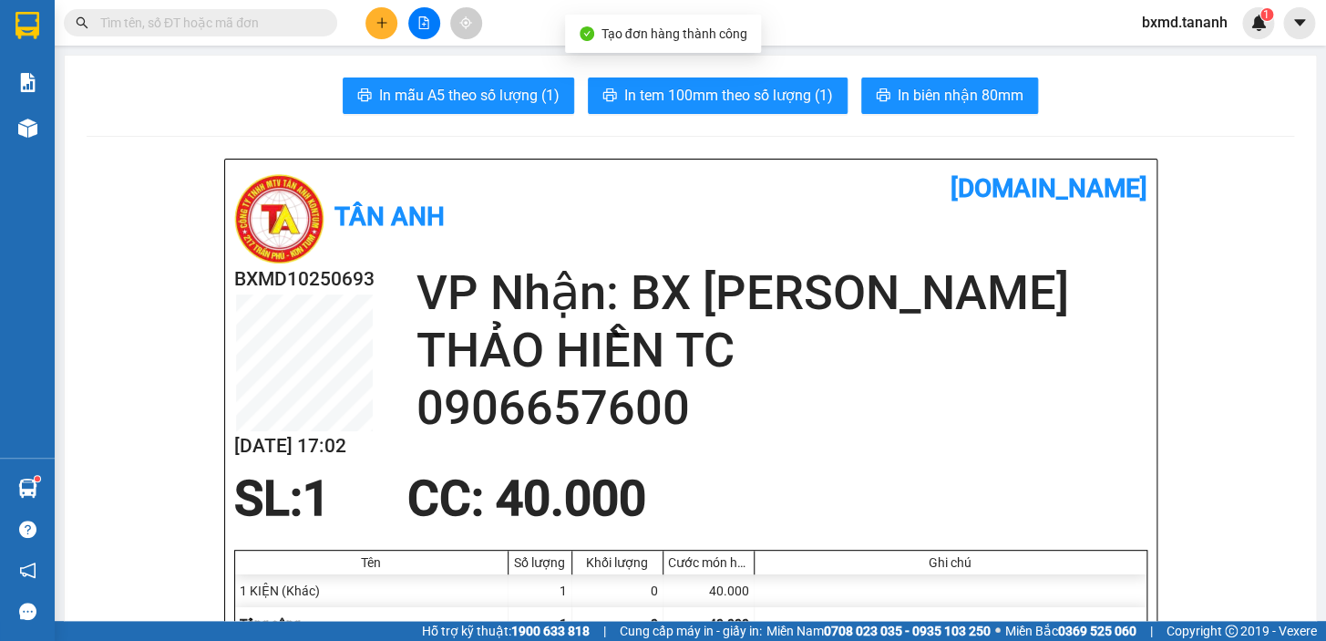
click at [928, 108] on button "In biên nhận 80mm" at bounding box center [949, 95] width 177 height 36
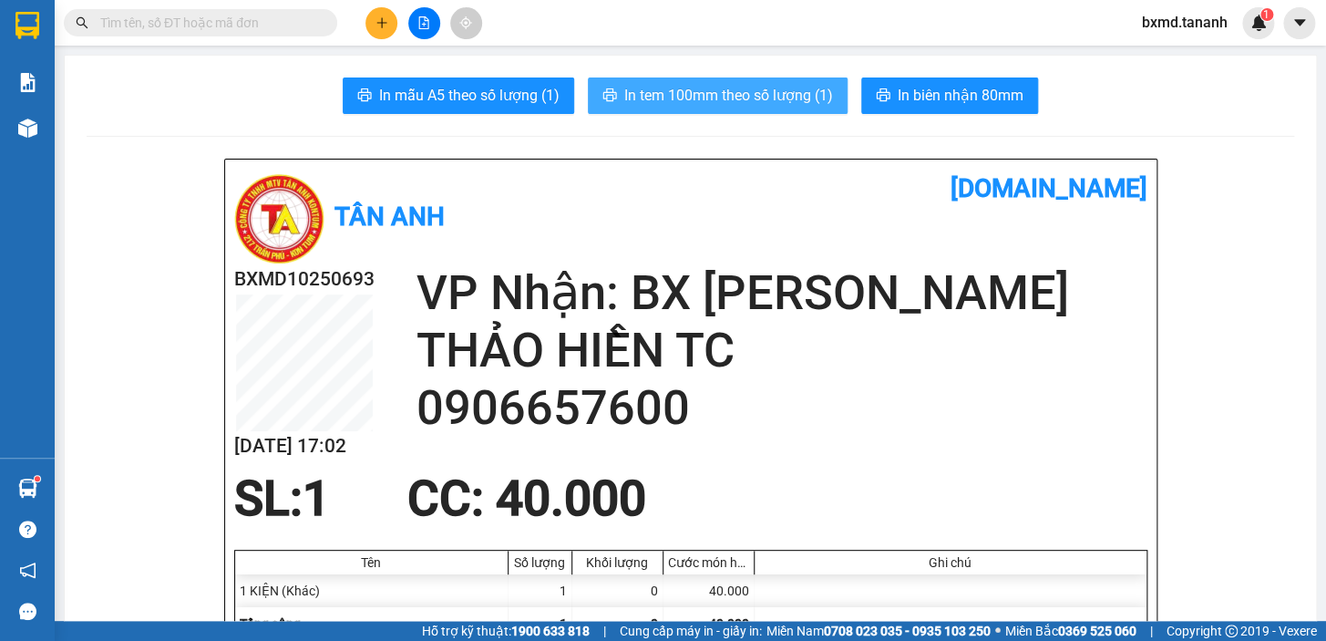
click at [770, 106] on span "In tem 100mm theo số lượng (1)" at bounding box center [728, 95] width 209 height 23
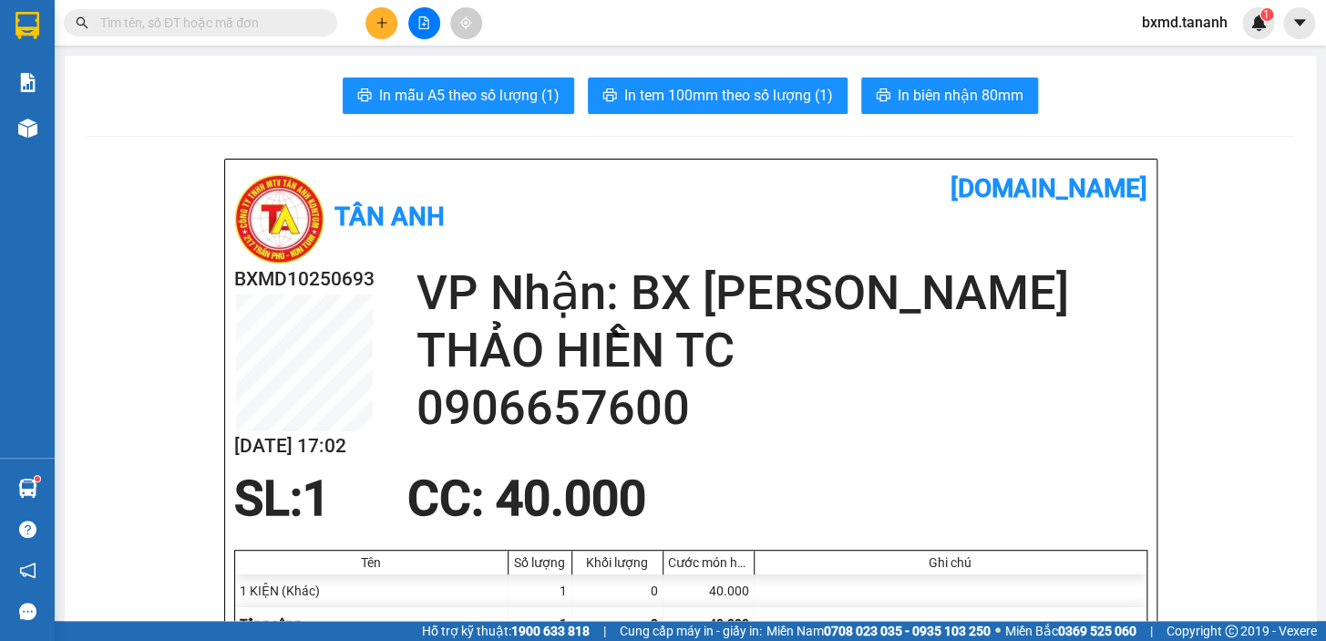
click at [391, 16] on button at bounding box center [381, 23] width 32 height 32
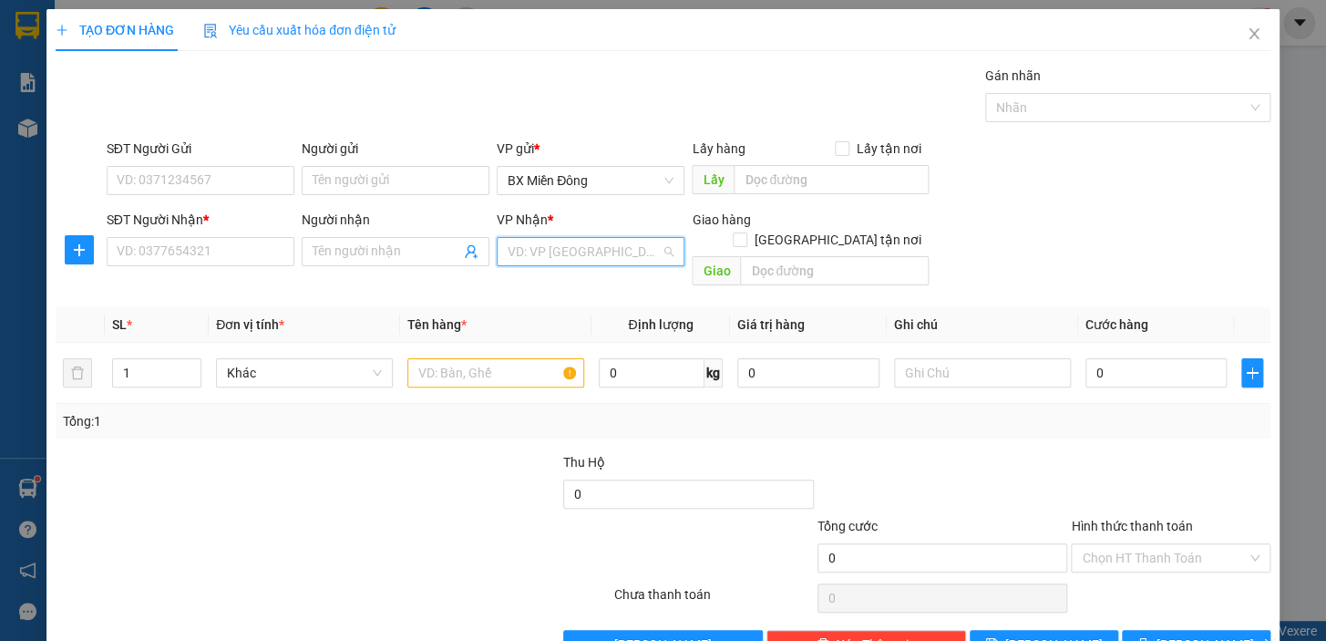
drag, startPoint x: 539, startPoint y: 251, endPoint x: 601, endPoint y: 344, distance: 111.2
click at [540, 252] on input "search" at bounding box center [584, 251] width 153 height 27
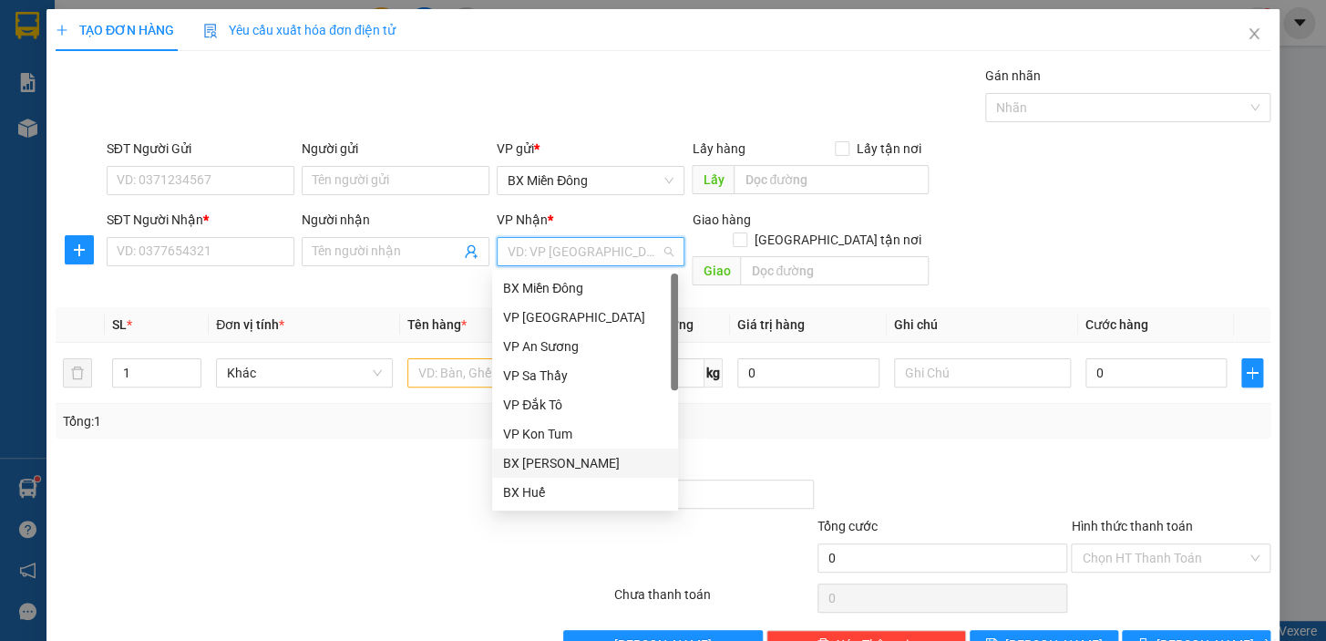
drag, startPoint x: 584, startPoint y: 457, endPoint x: 532, endPoint y: 426, distance: 60.5
click at [572, 455] on div "BX [PERSON_NAME]" at bounding box center [585, 463] width 164 height 20
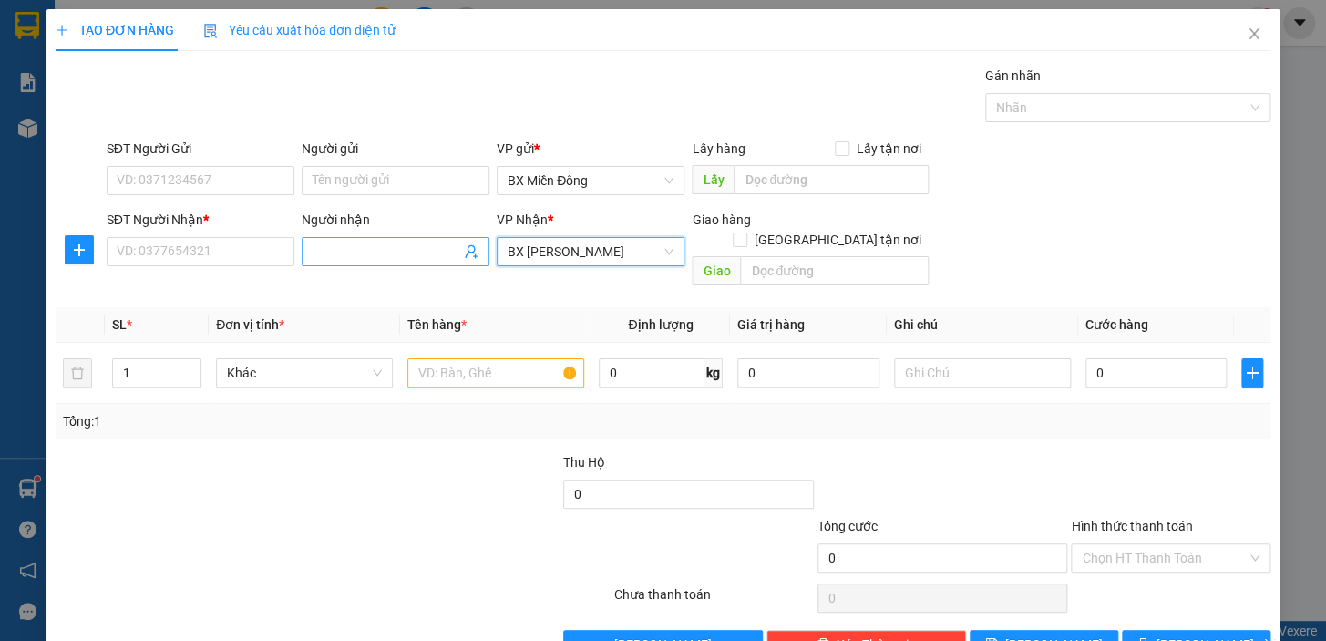
click at [348, 246] on input "Người nhận" at bounding box center [387, 251] width 148 height 20
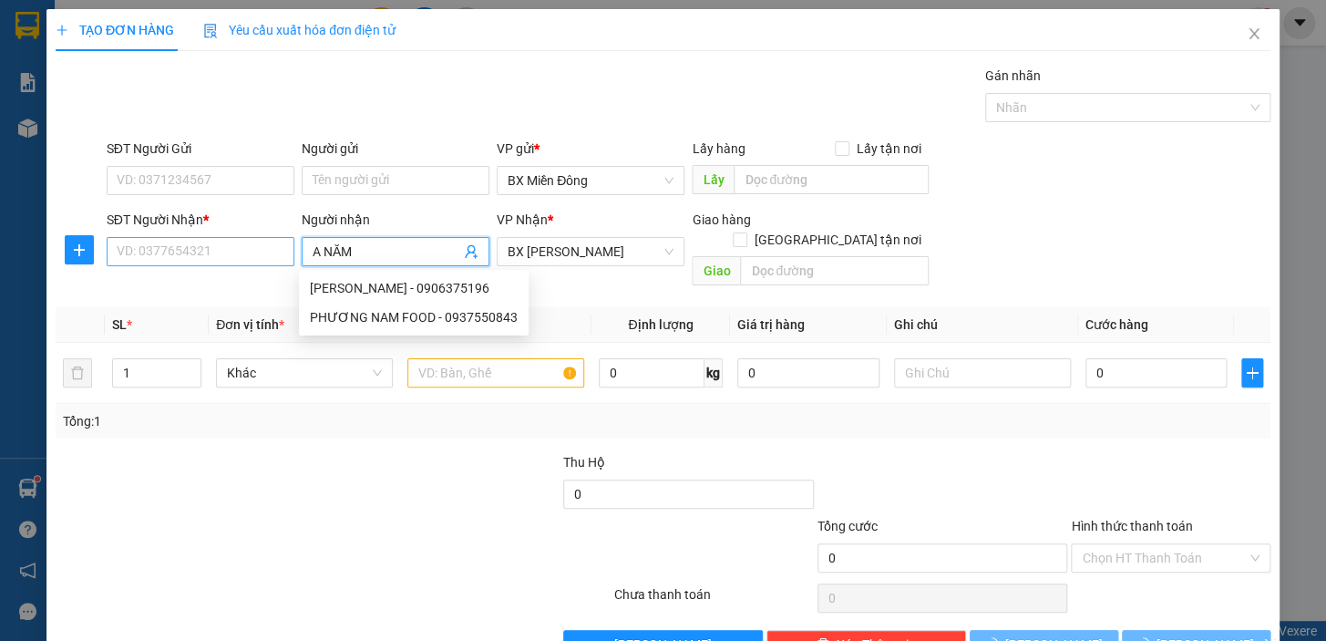
type input "A NĂM"
click at [236, 255] on input "SĐT Người Nhận *" at bounding box center [201, 251] width 188 height 29
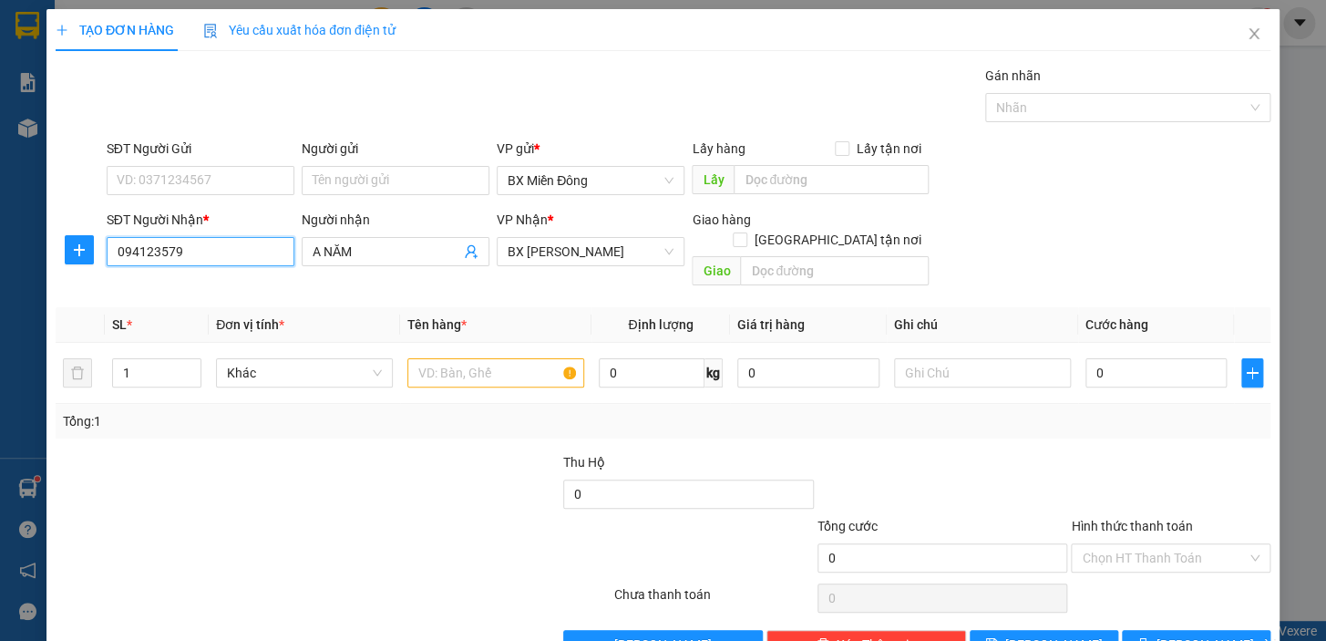
drag, startPoint x: 137, startPoint y: 254, endPoint x: 210, endPoint y: 273, distance: 76.3
click at [139, 254] on input "094123579" at bounding box center [201, 251] width 188 height 29
type input "0948123579"
click at [346, 191] on input "Người gửi" at bounding box center [396, 180] width 188 height 29
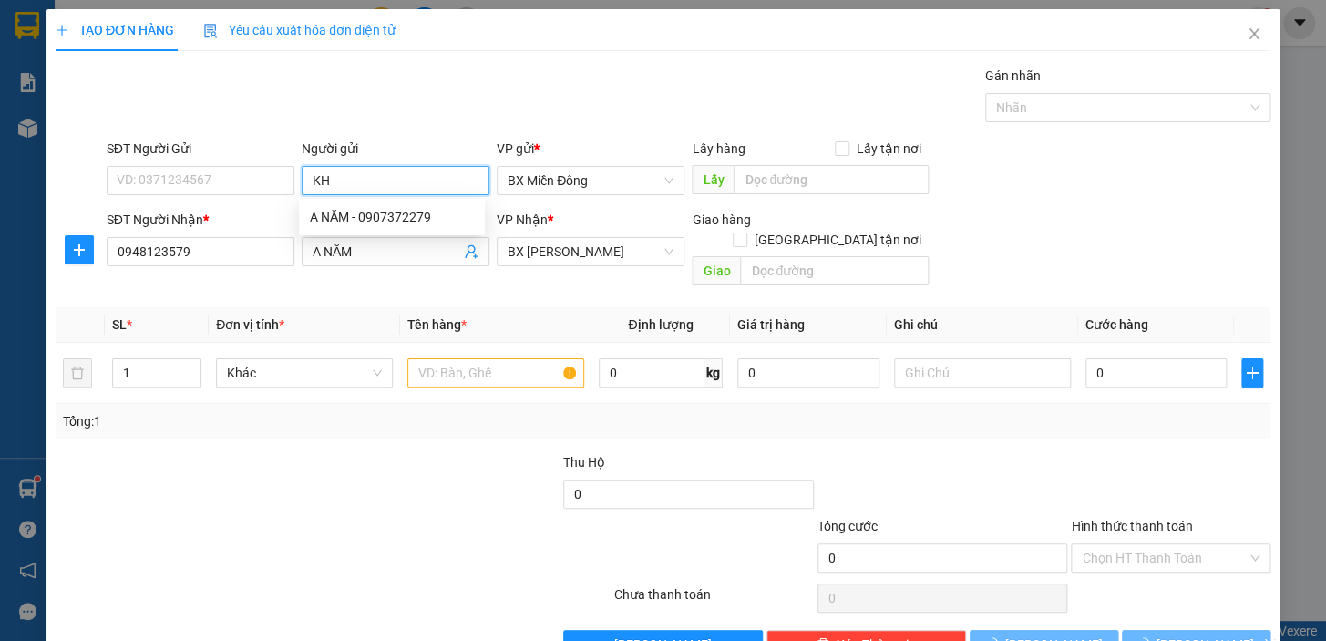
type input "K"
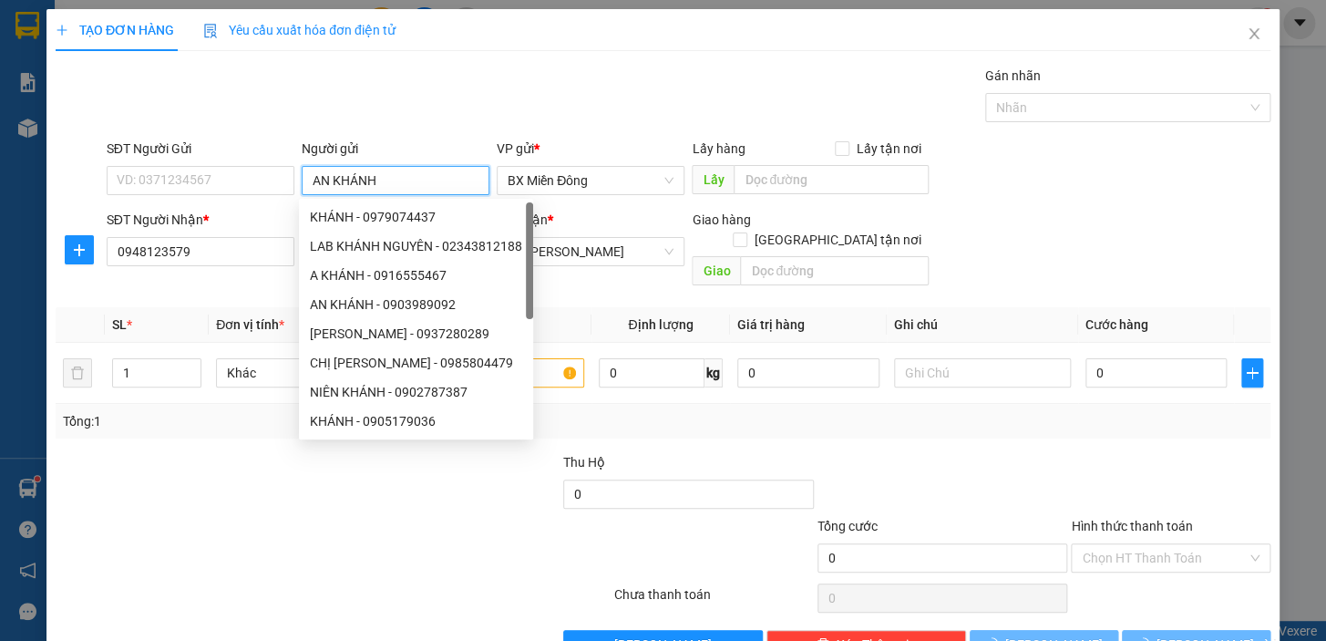
type input "AN KHÁNH"
drag, startPoint x: 161, startPoint y: 200, endPoint x: 160, endPoint y: 171, distance: 28.3
click at [162, 191] on div "SĐT Người Gửi VD: 0371234567" at bounding box center [201, 171] width 188 height 64
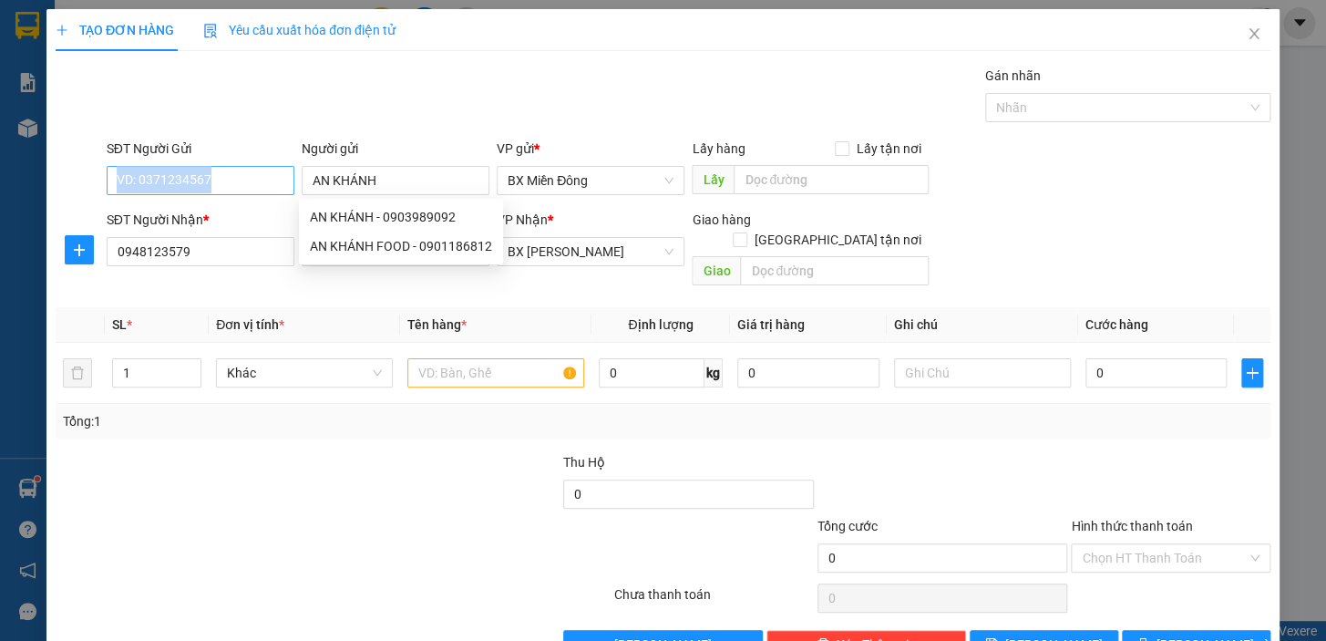
click at [160, 166] on input "SĐT Người Gửi" at bounding box center [201, 180] width 188 height 29
click at [168, 177] on input "090118612" at bounding box center [201, 180] width 188 height 29
drag, startPoint x: 166, startPoint y: 180, endPoint x: 219, endPoint y: 184, distance: 53.0
click at [165, 181] on input "090118612" at bounding box center [201, 180] width 188 height 29
type input "0901186812"
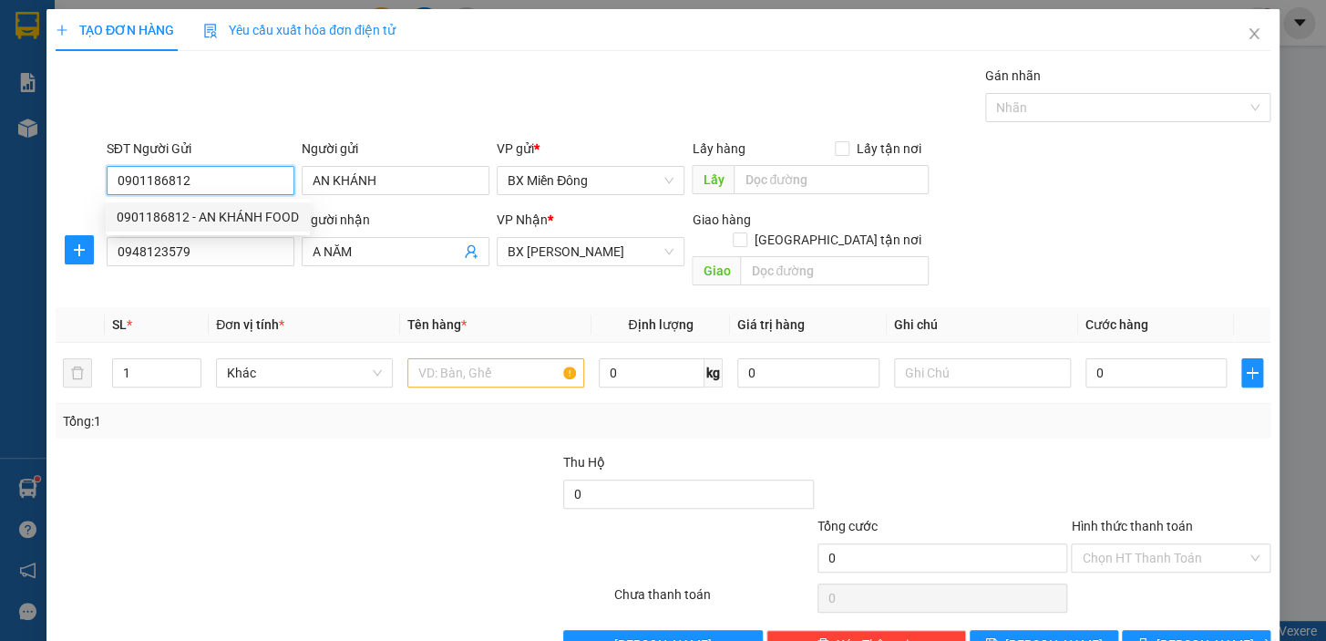
click at [255, 204] on div "0901186812 - AN KHÁNH FOOD" at bounding box center [208, 216] width 204 height 29
type input "AN KHÁNH FOOD"
type input "50.000"
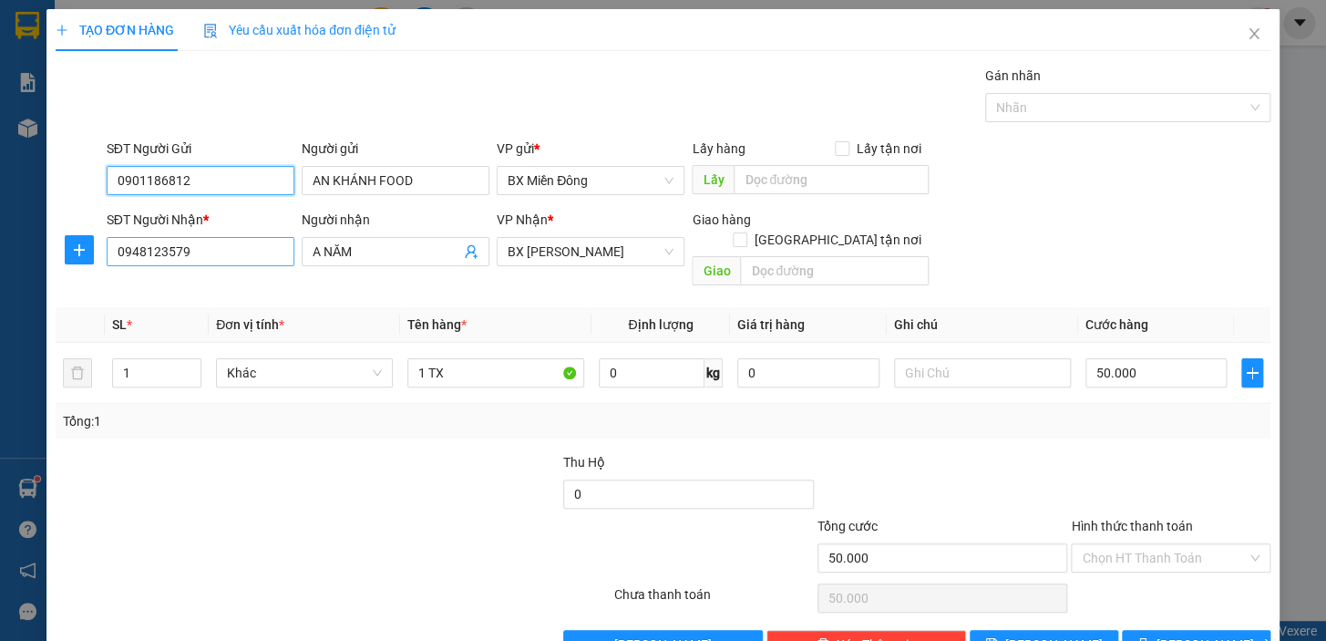
type input "0901186812"
click at [261, 251] on input "0948123579" at bounding box center [201, 251] width 188 height 29
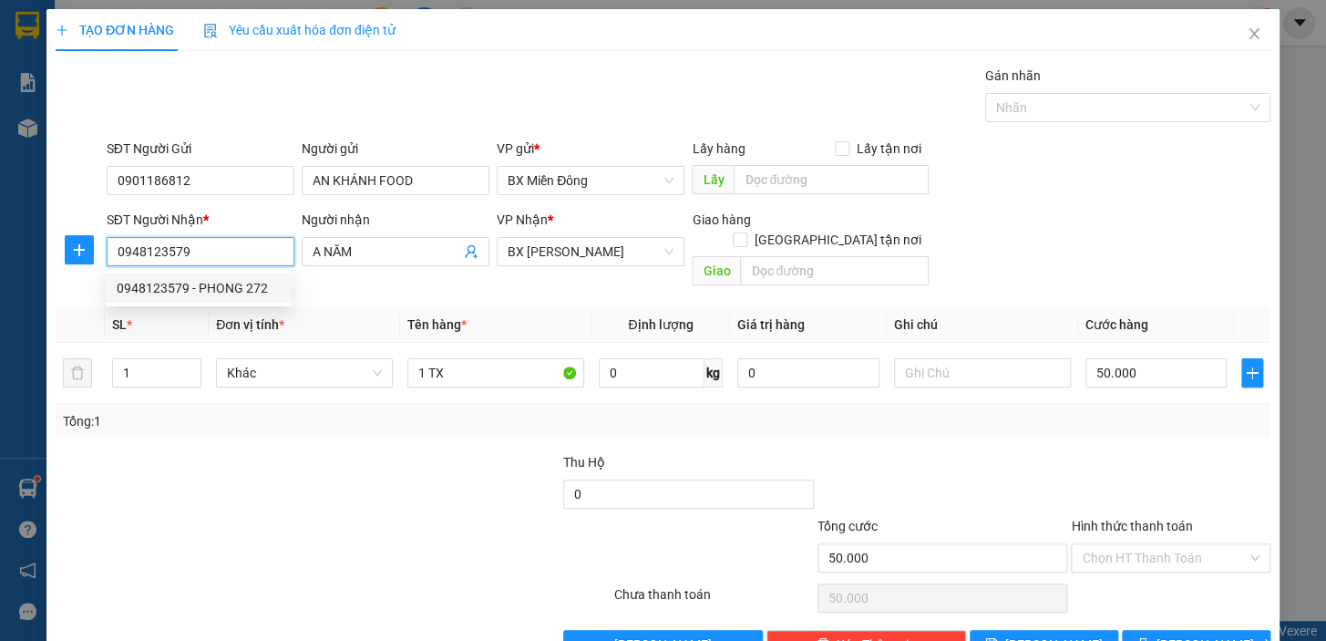
click at [270, 289] on div "0948123579 - PHONG 272" at bounding box center [199, 288] width 164 height 20
type input "PHONG 272"
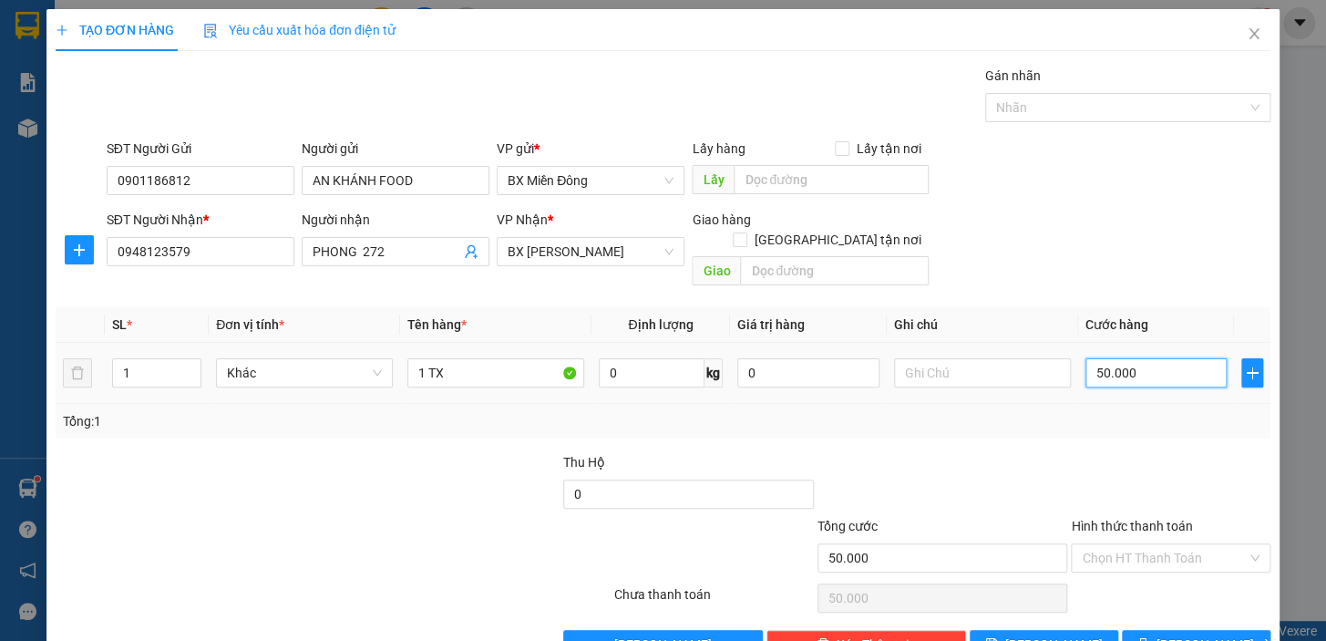
click at [1124, 358] on input "50.000" at bounding box center [1156, 372] width 142 height 29
type input "0"
type input "1"
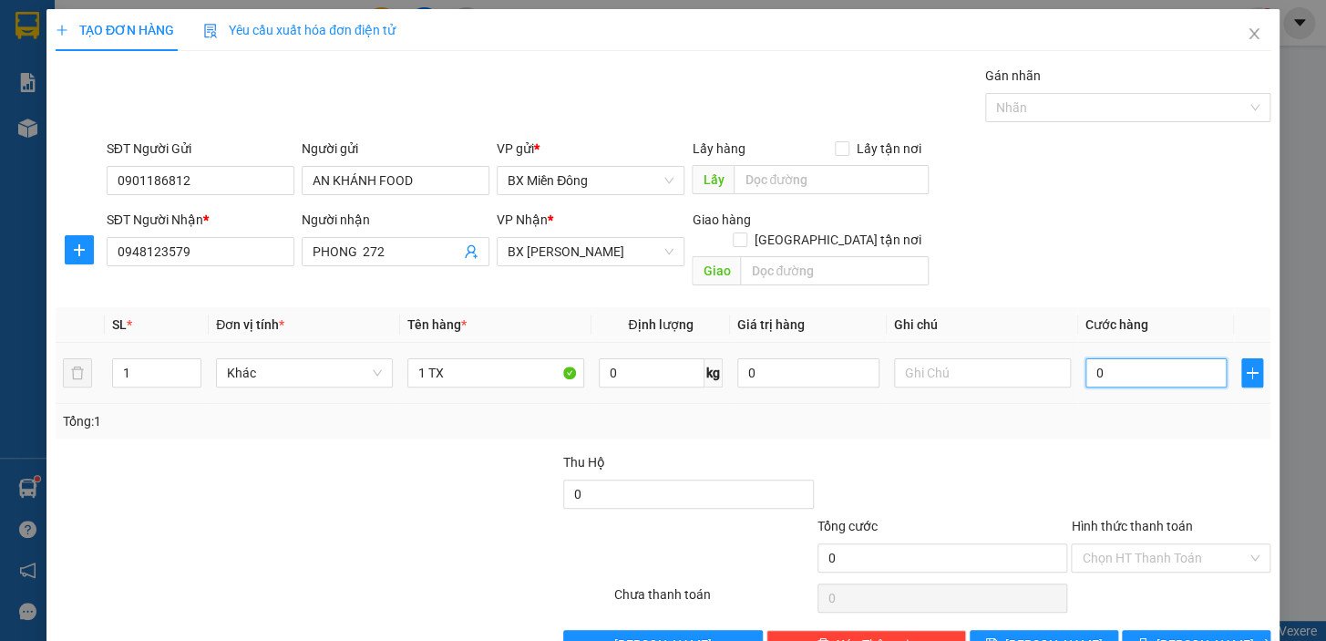
type input "1"
type input "01"
type input "15"
type input "0.150"
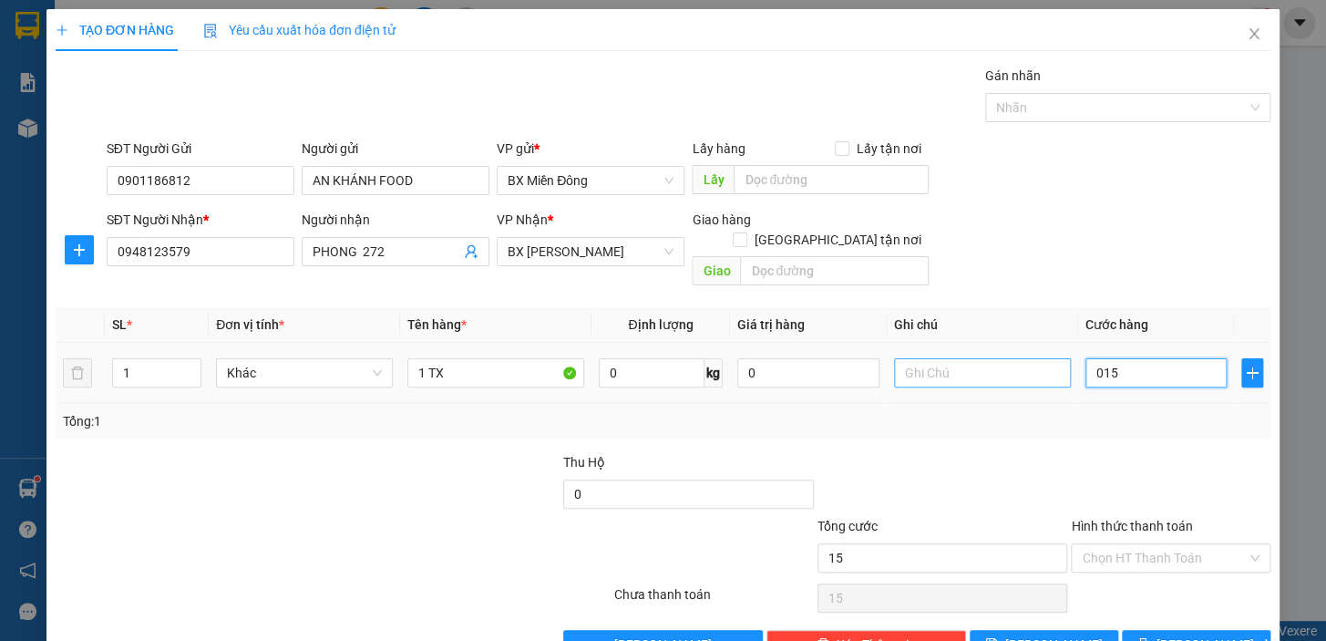
type input "150"
type input "0.150"
type input "150.000"
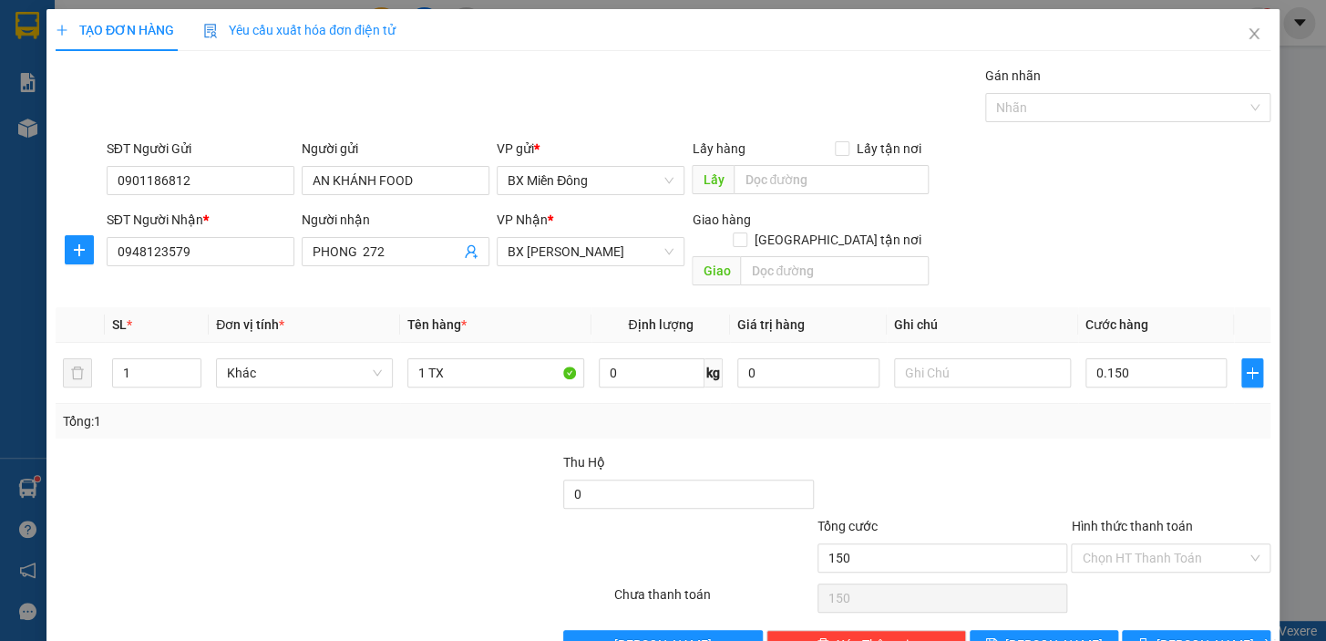
type input "150.000"
click at [1081, 411] on div "Tổng: 1" at bounding box center [663, 421] width 1200 height 20
click at [1209, 634] on span "[PERSON_NAME] và In" at bounding box center [1220, 644] width 128 height 20
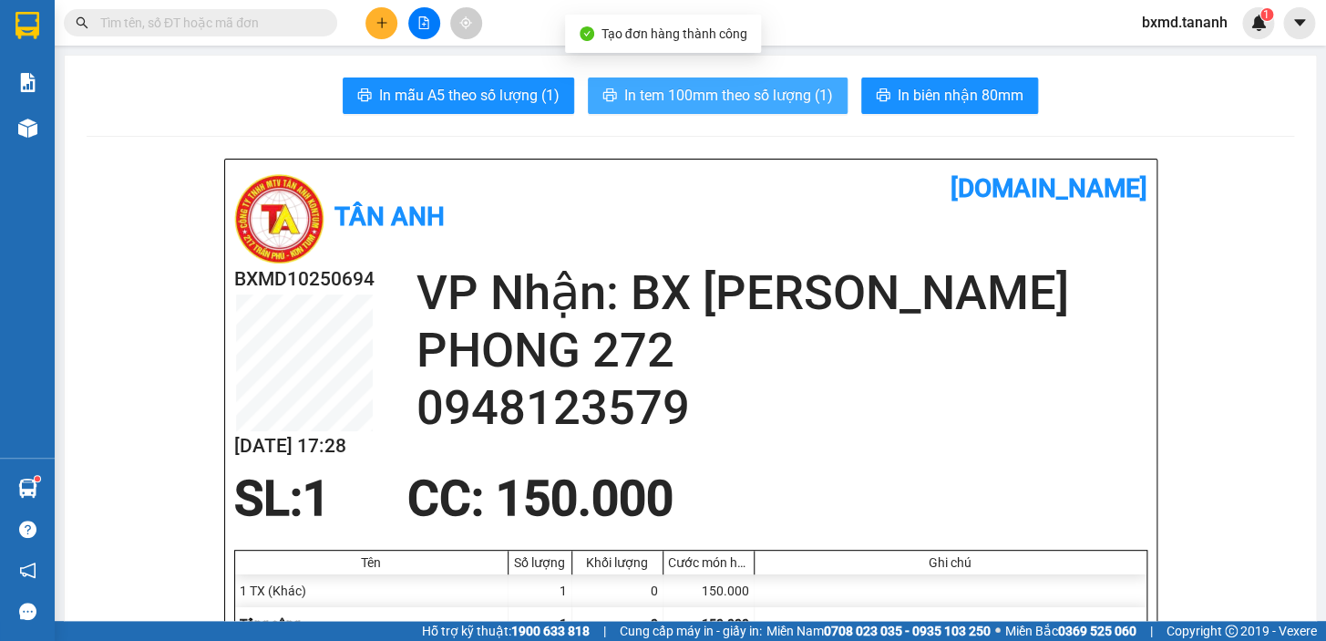
click at [765, 106] on span "In tem 100mm theo số lượng (1)" at bounding box center [728, 95] width 209 height 23
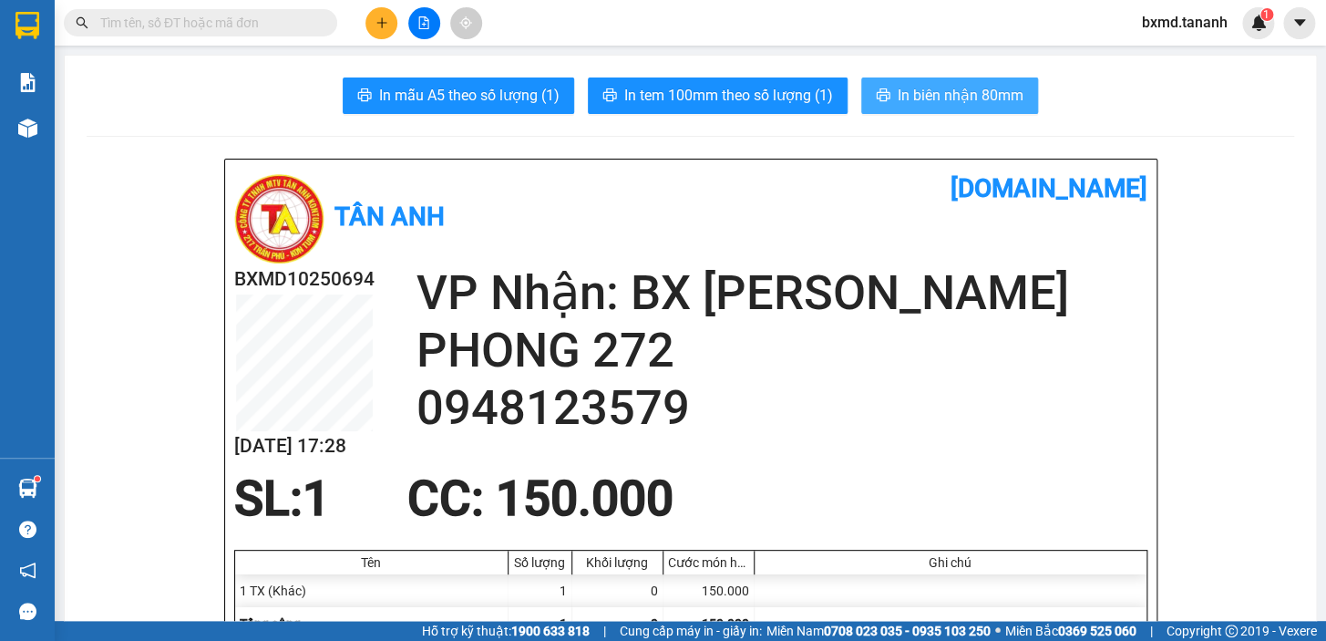
click at [967, 89] on span "In biên nhận 80mm" at bounding box center [961, 95] width 126 height 23
